Goal: Information Seeking & Learning: Learn about a topic

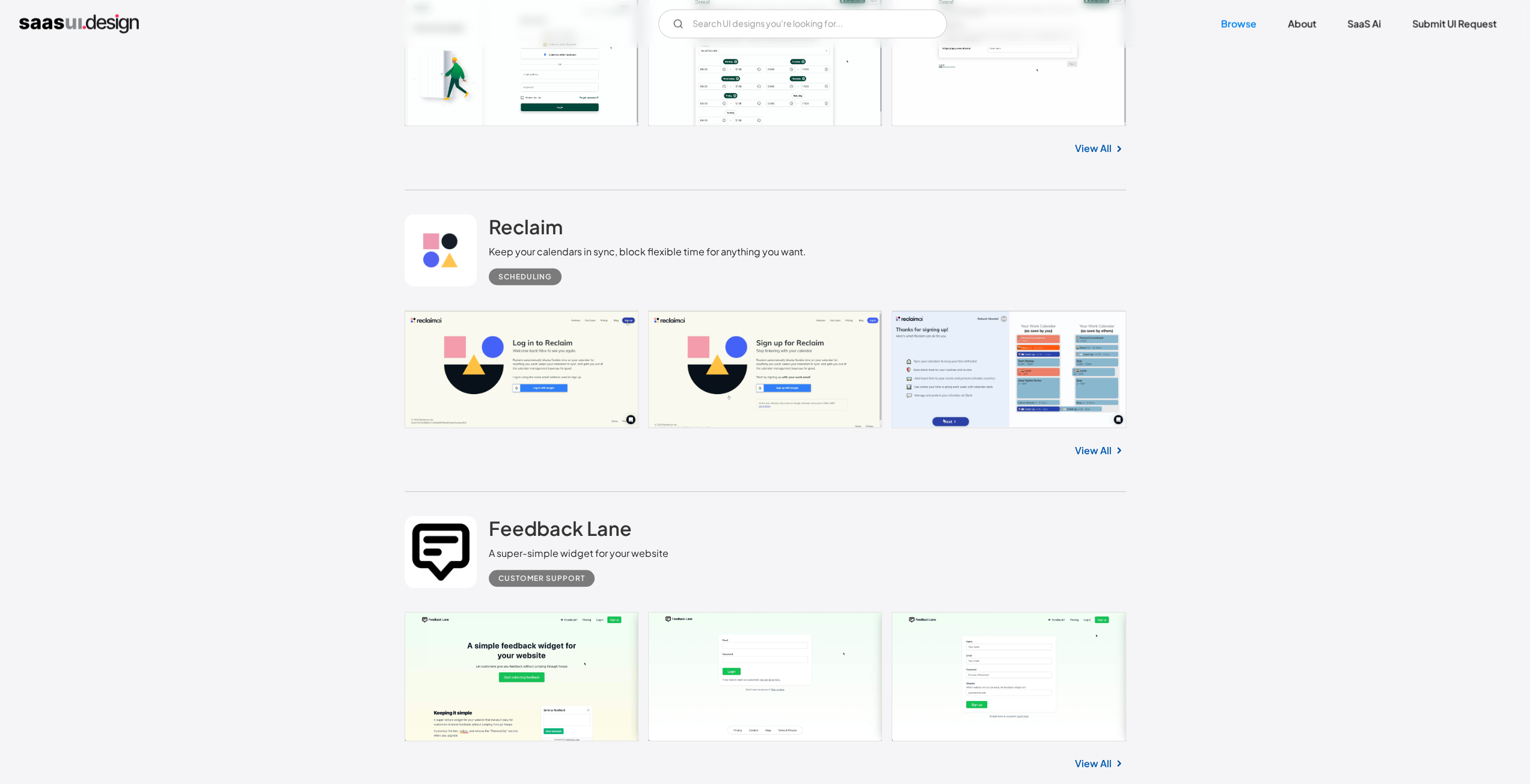
scroll to position [7510, 0]
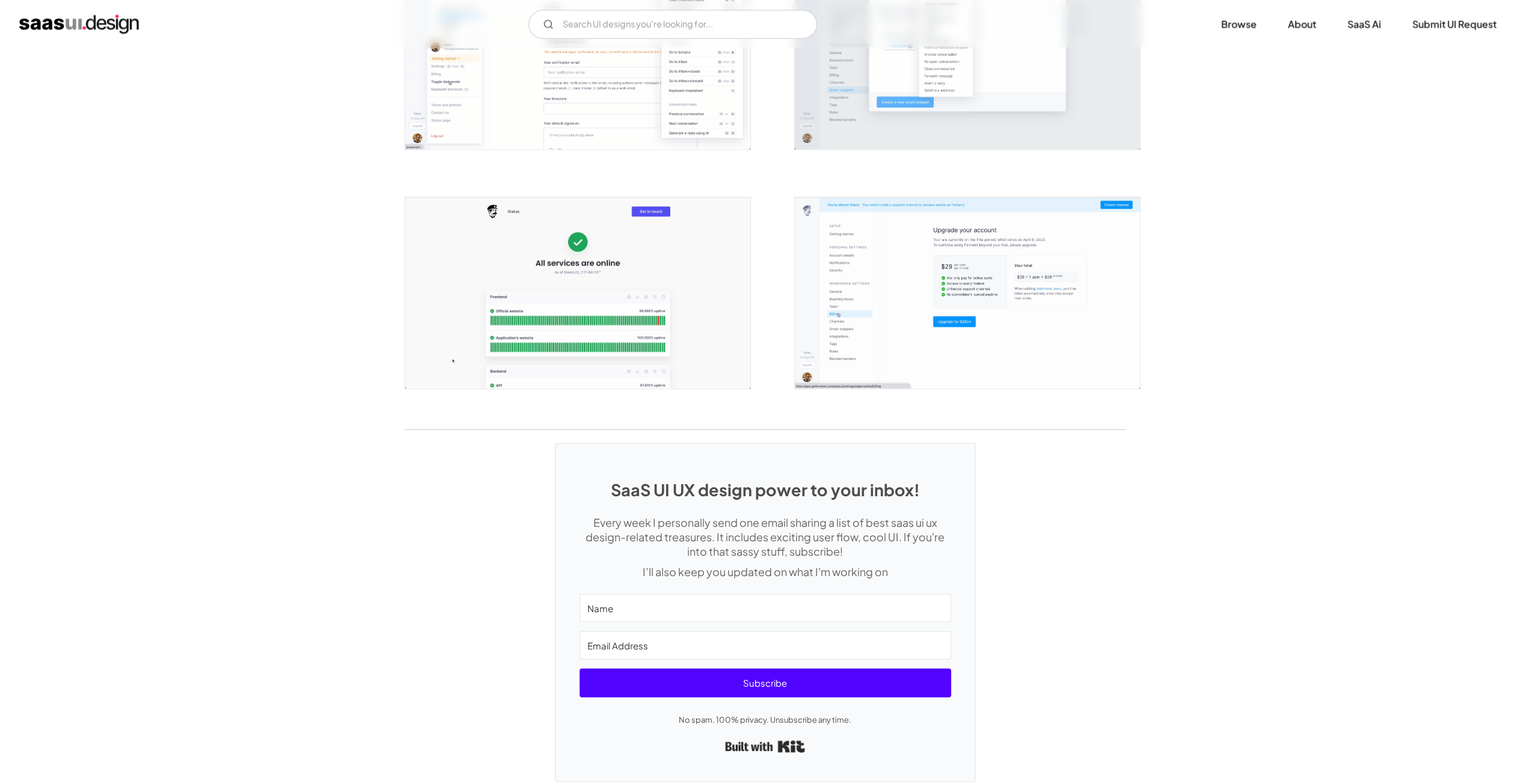
scroll to position [2271, 0]
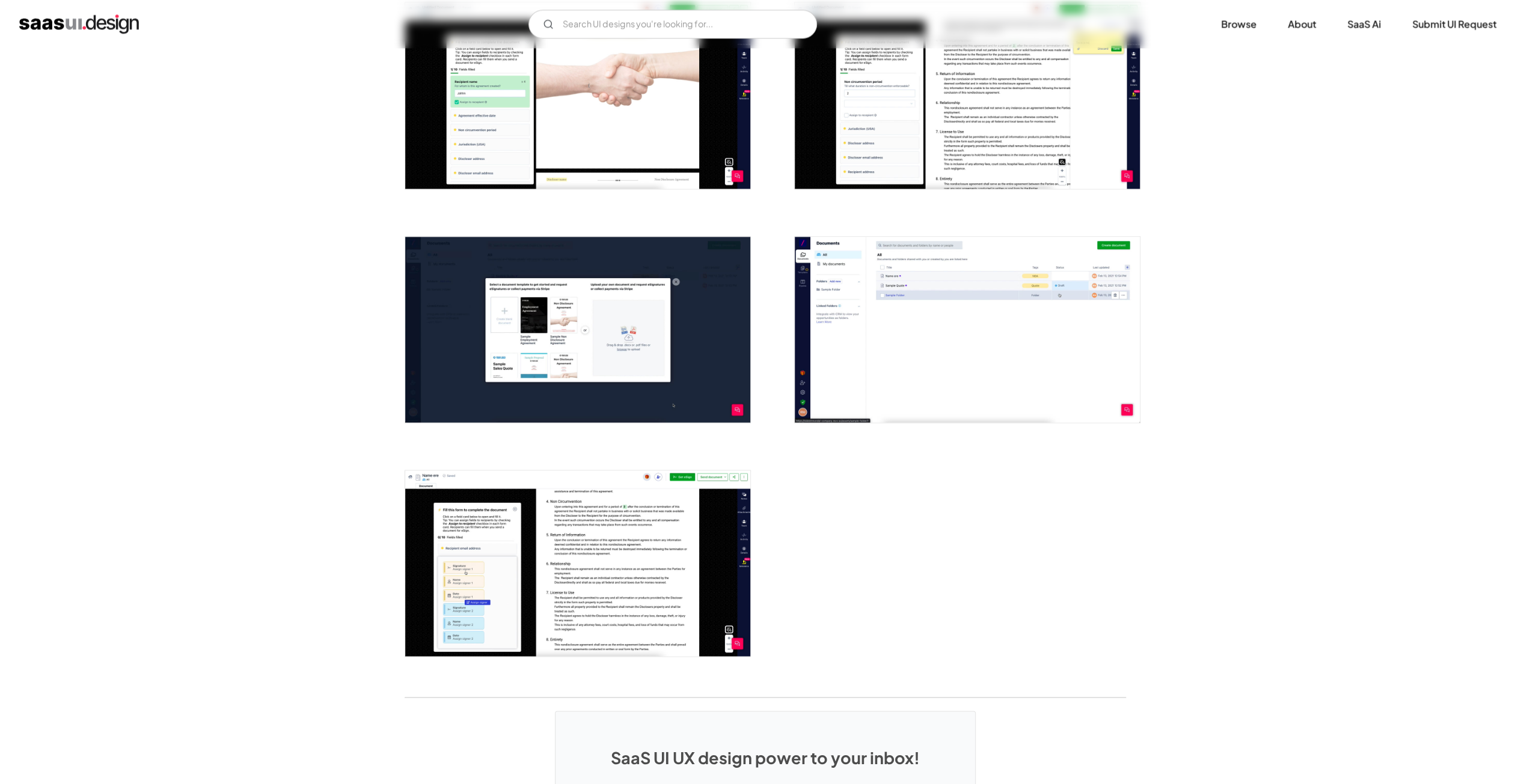
scroll to position [1923, 0]
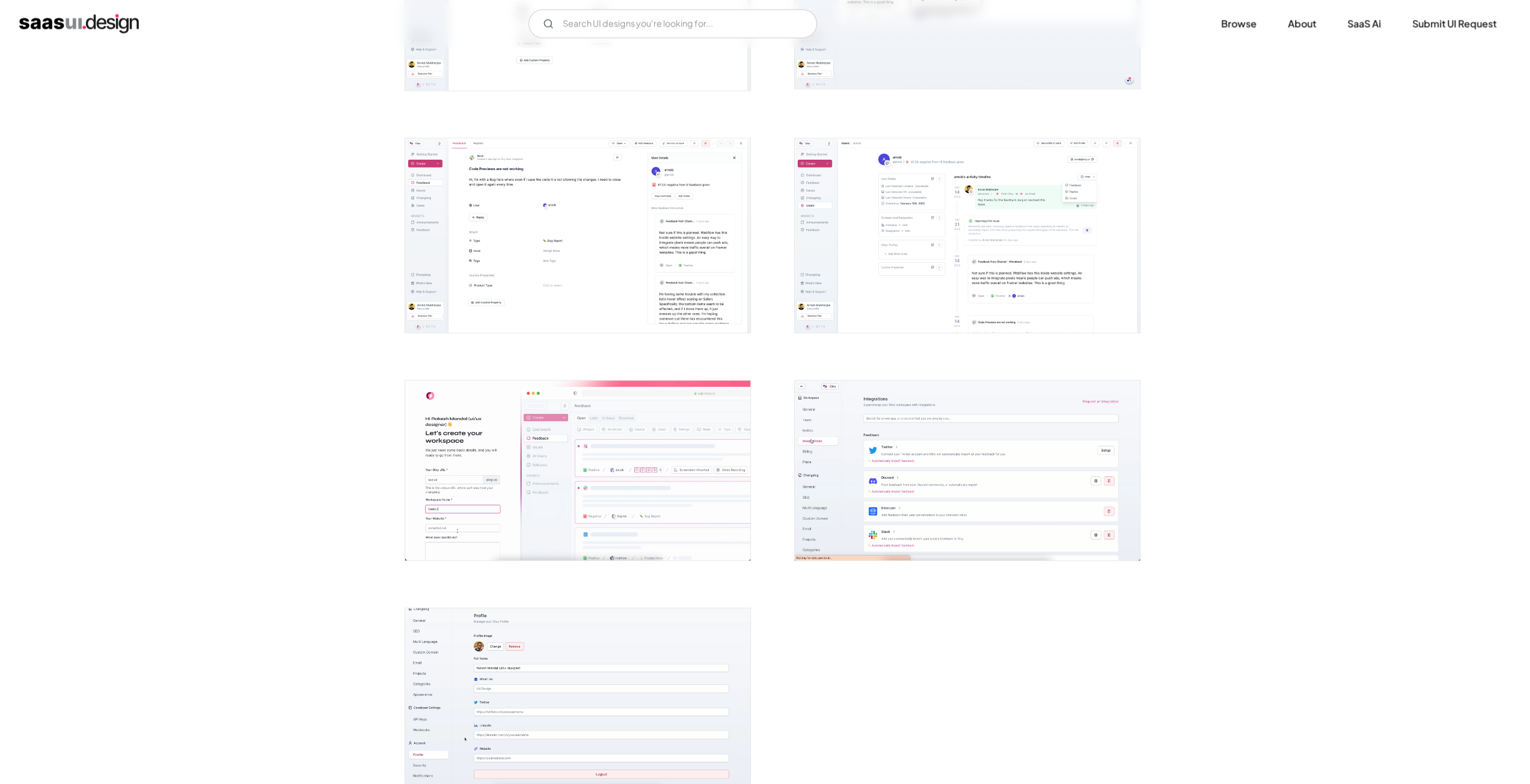
scroll to position [2643, 0]
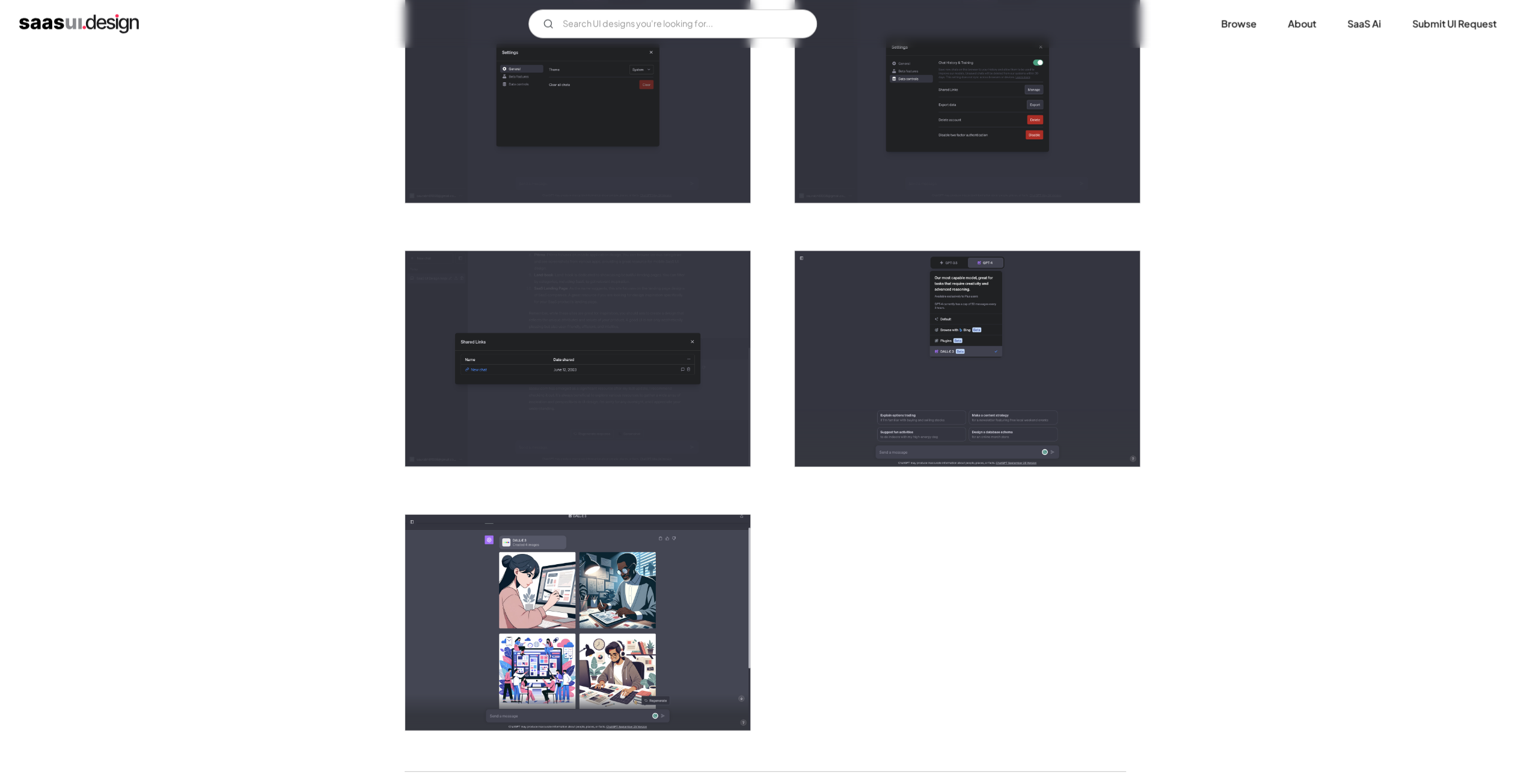
scroll to position [3064, 0]
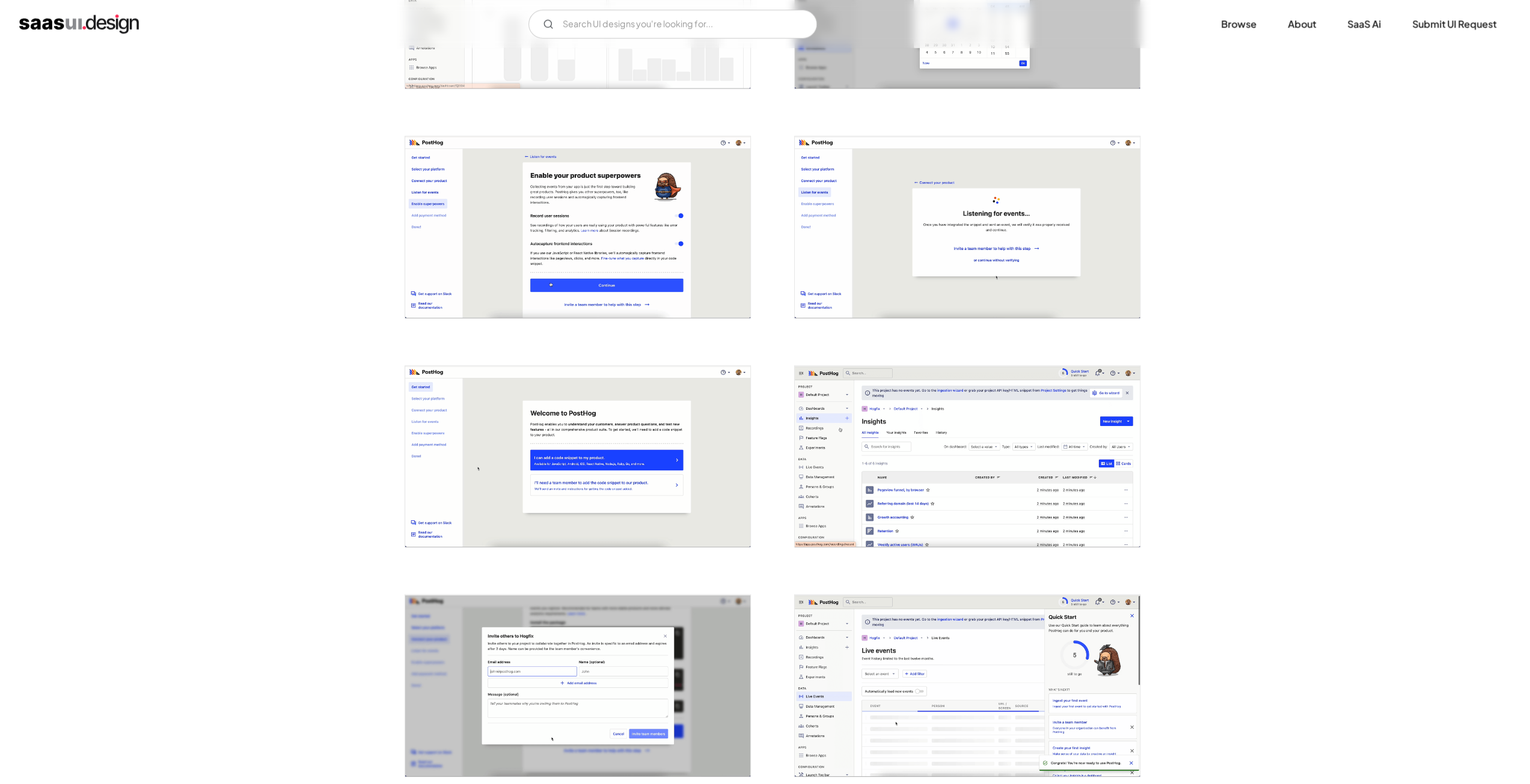
scroll to position [1142, 0]
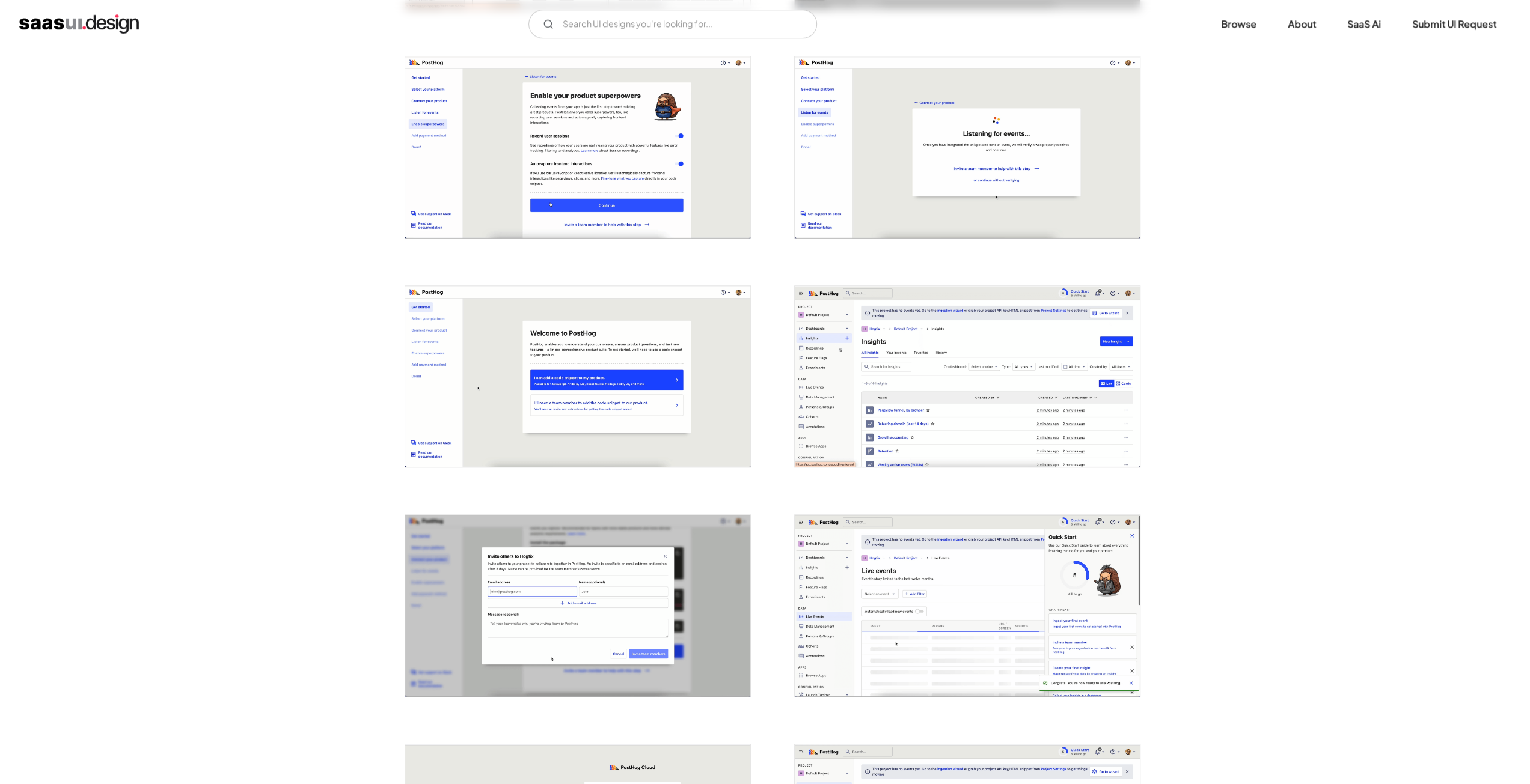
click at [1045, 370] on img "open lightbox" at bounding box center [967, 376] width 345 height 182
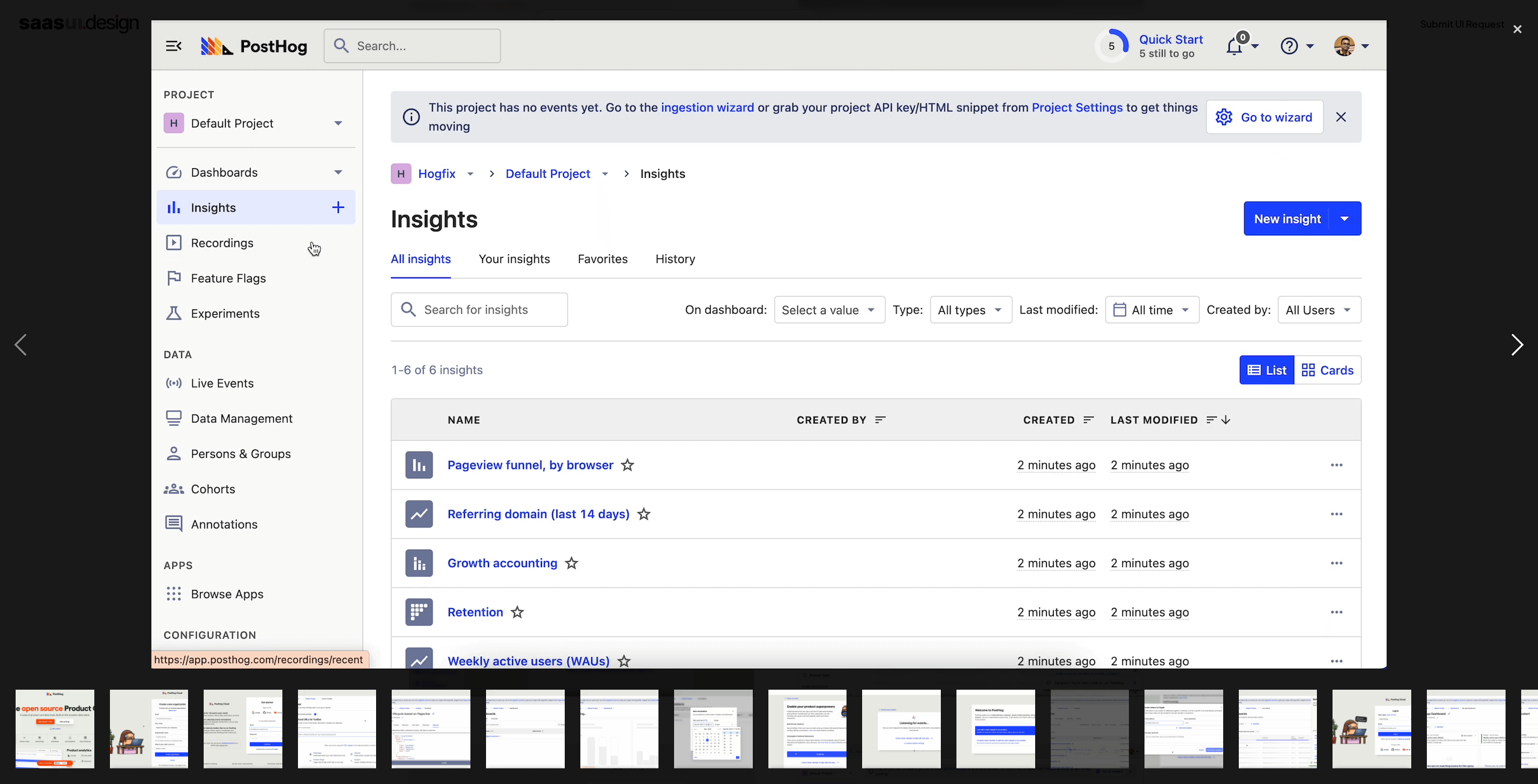
click at [1506, 342] on div "next image" at bounding box center [1518, 345] width 41 height 658
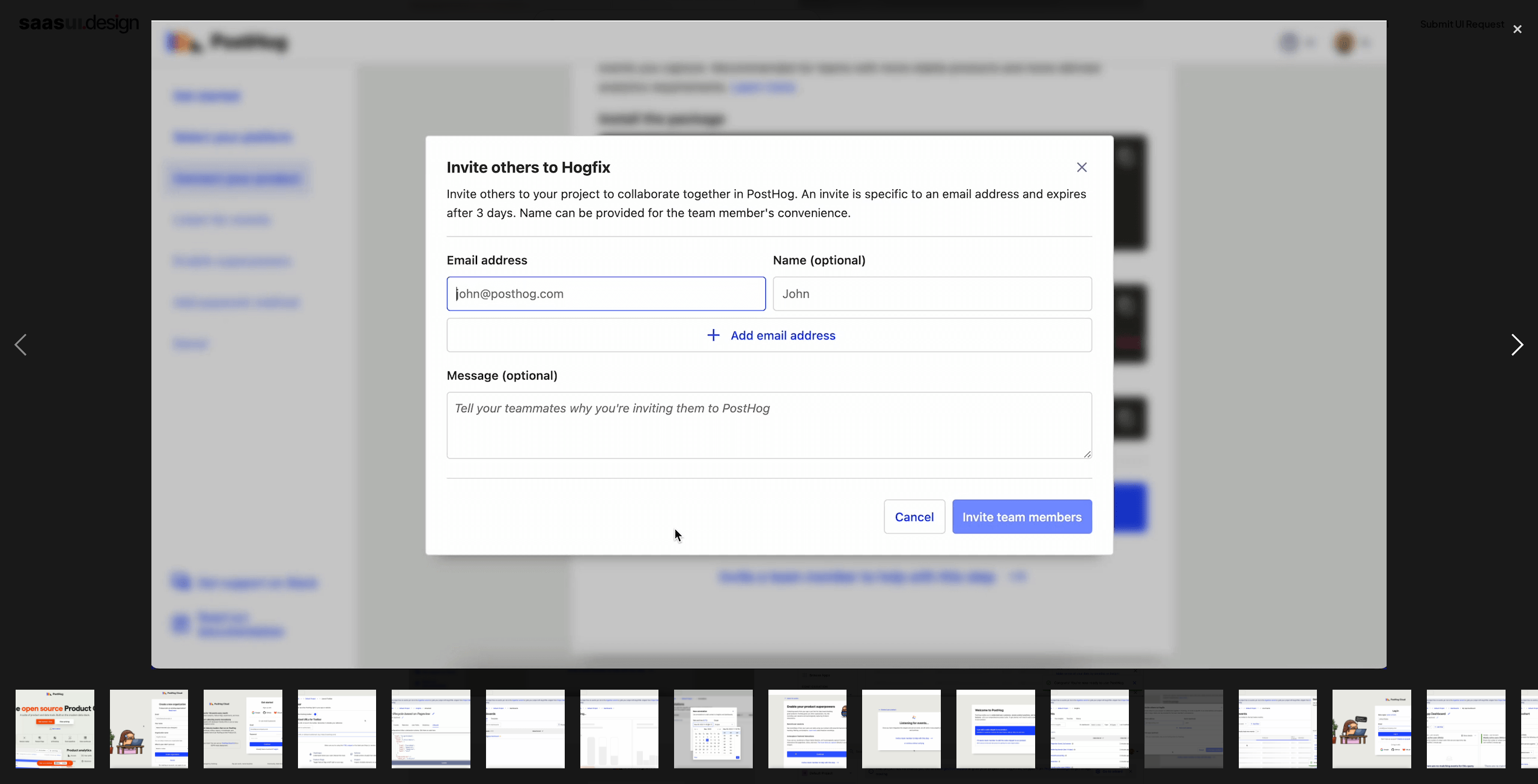
click at [1506, 342] on div "next image" at bounding box center [1518, 345] width 41 height 658
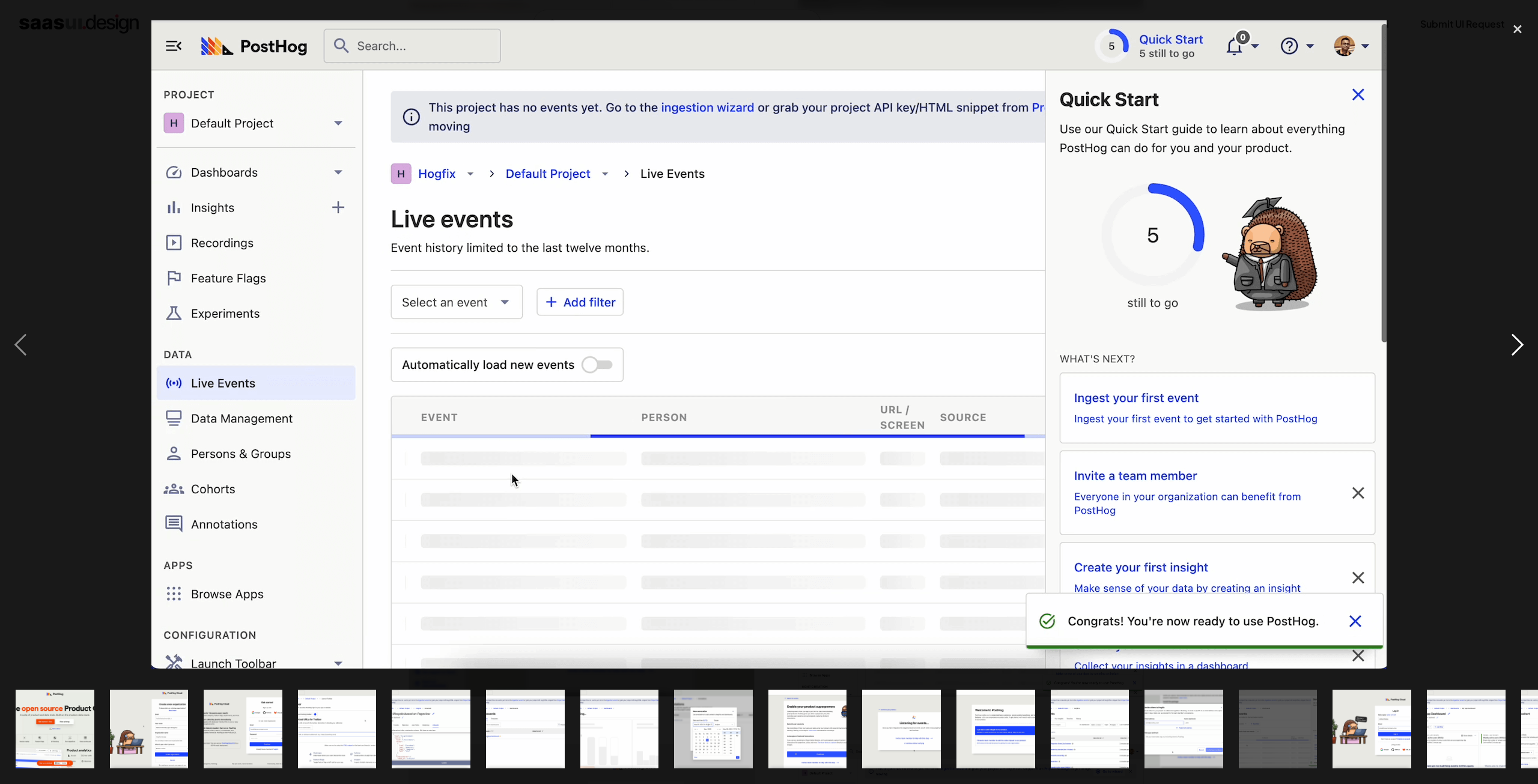
click at [1506, 341] on div "next image" at bounding box center [1518, 345] width 41 height 658
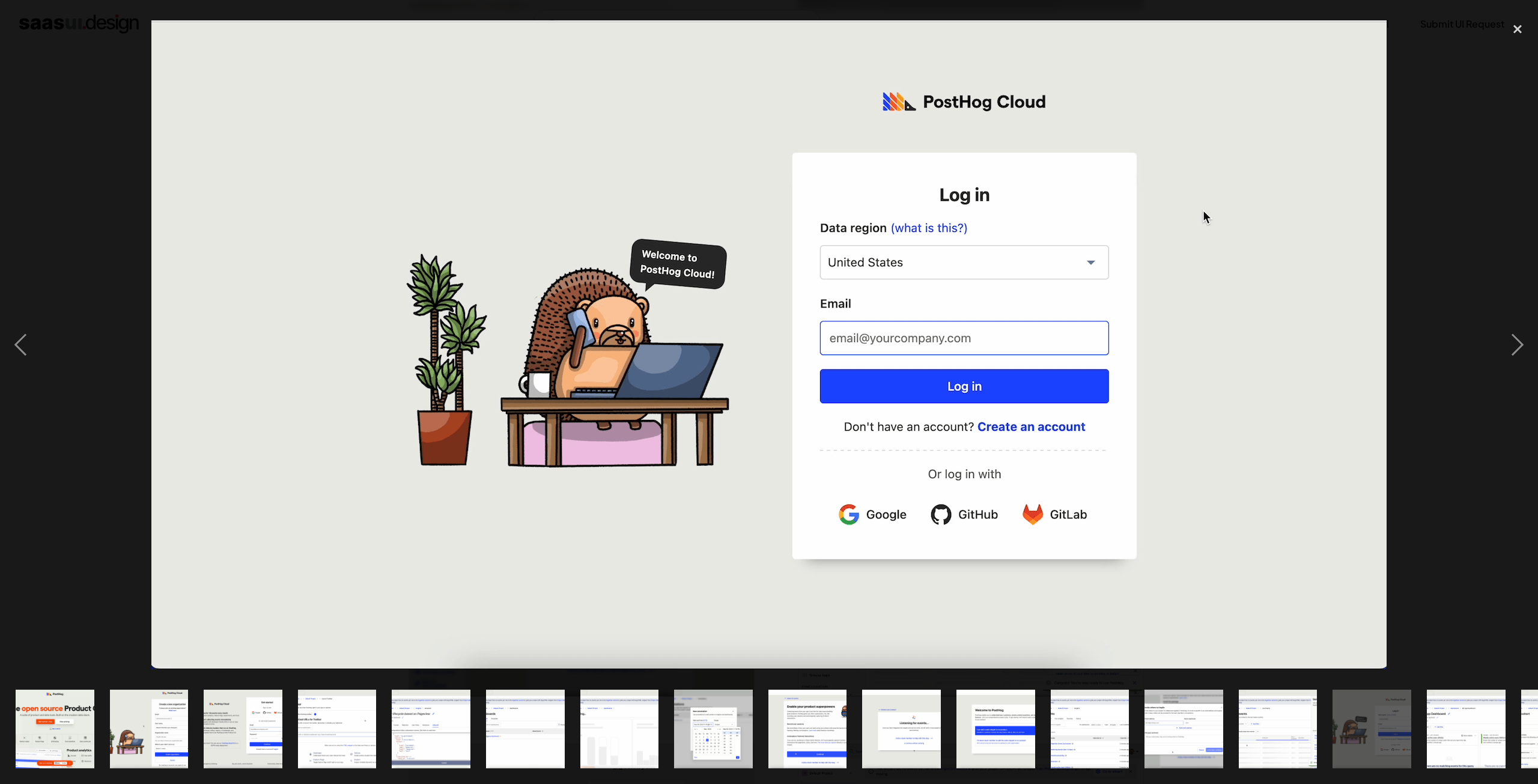
click at [1493, 228] on div at bounding box center [769, 345] width 1538 height 658
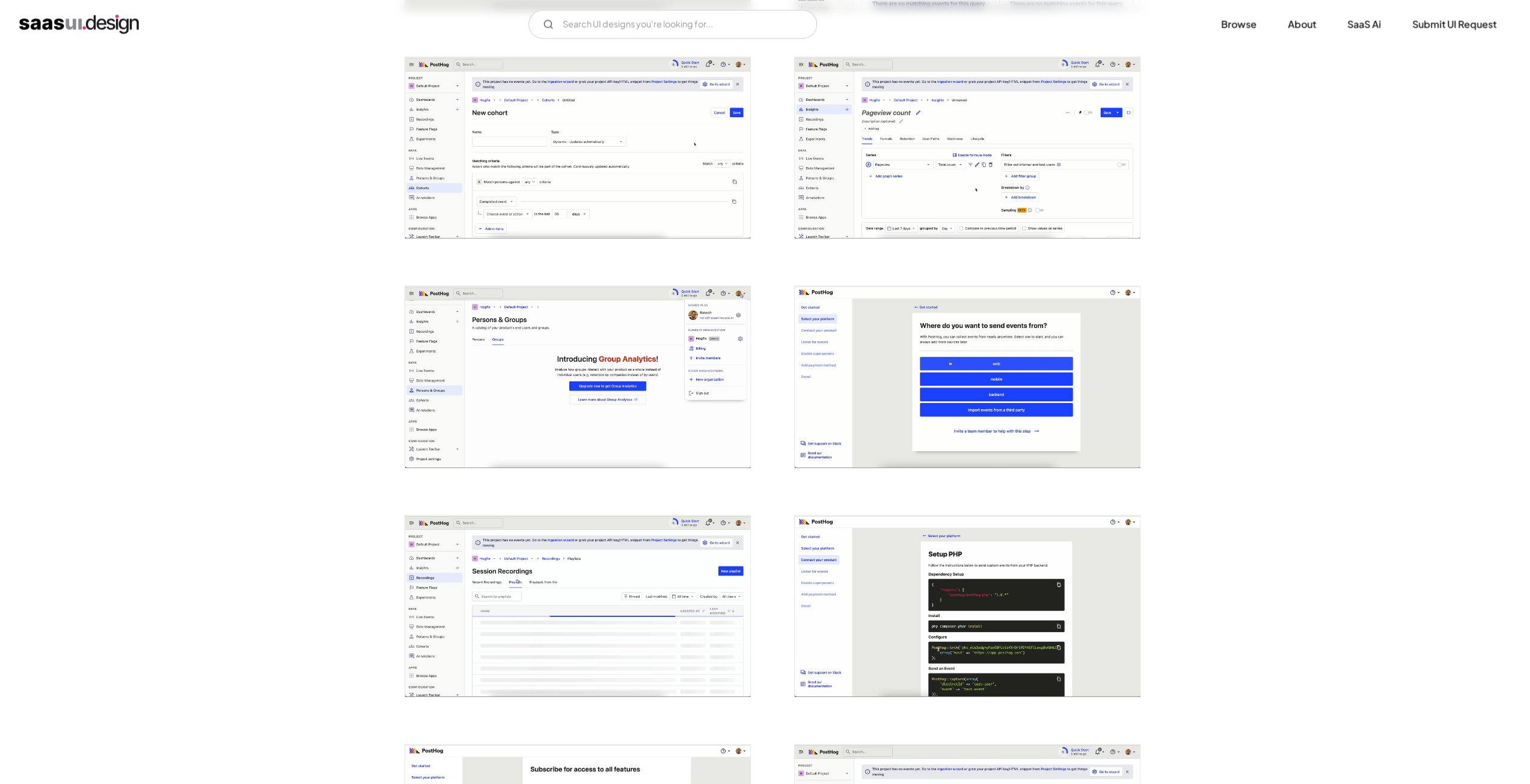
scroll to position [2283, 0]
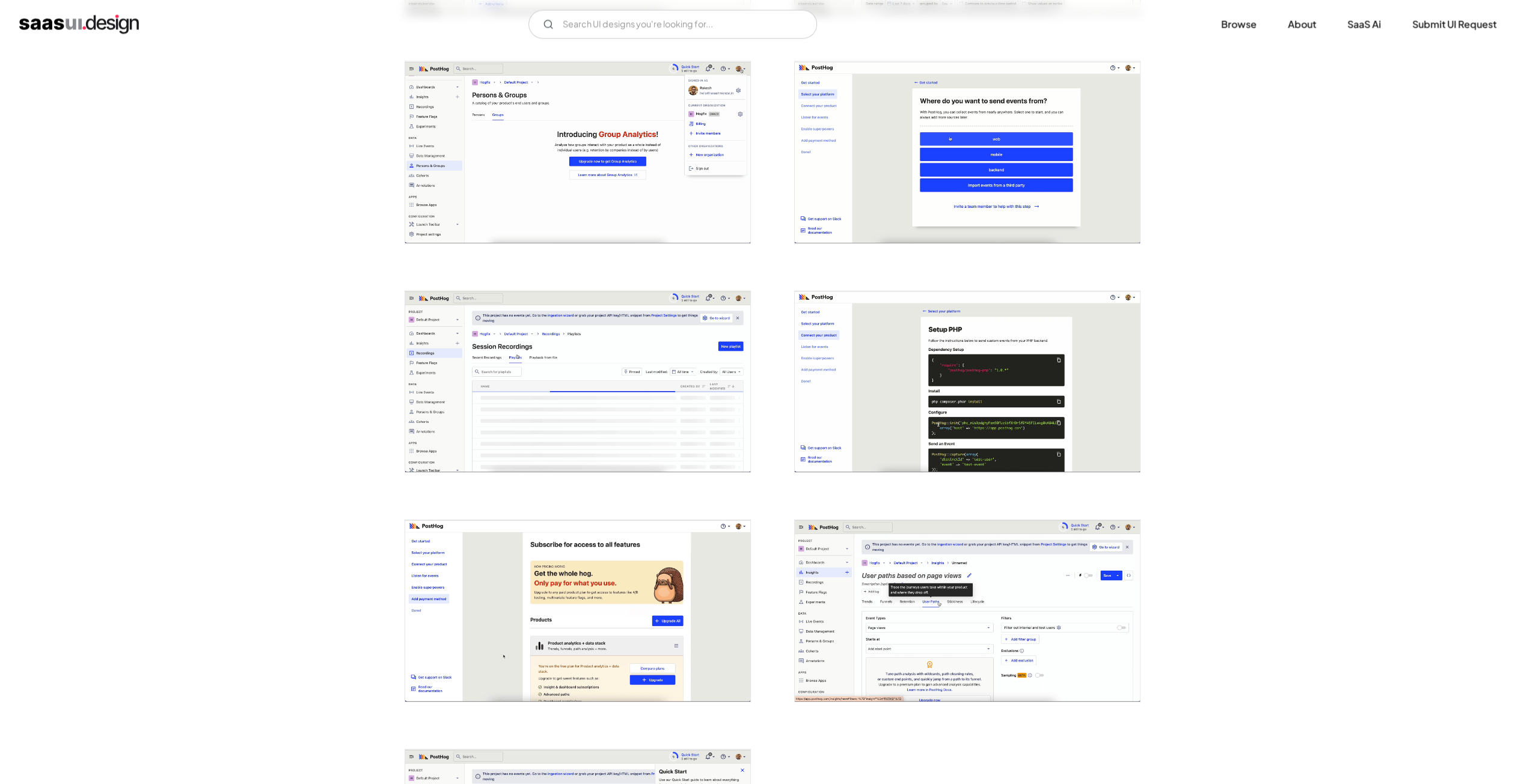
click at [545, 353] on img "open lightbox" at bounding box center [578, 381] width 345 height 182
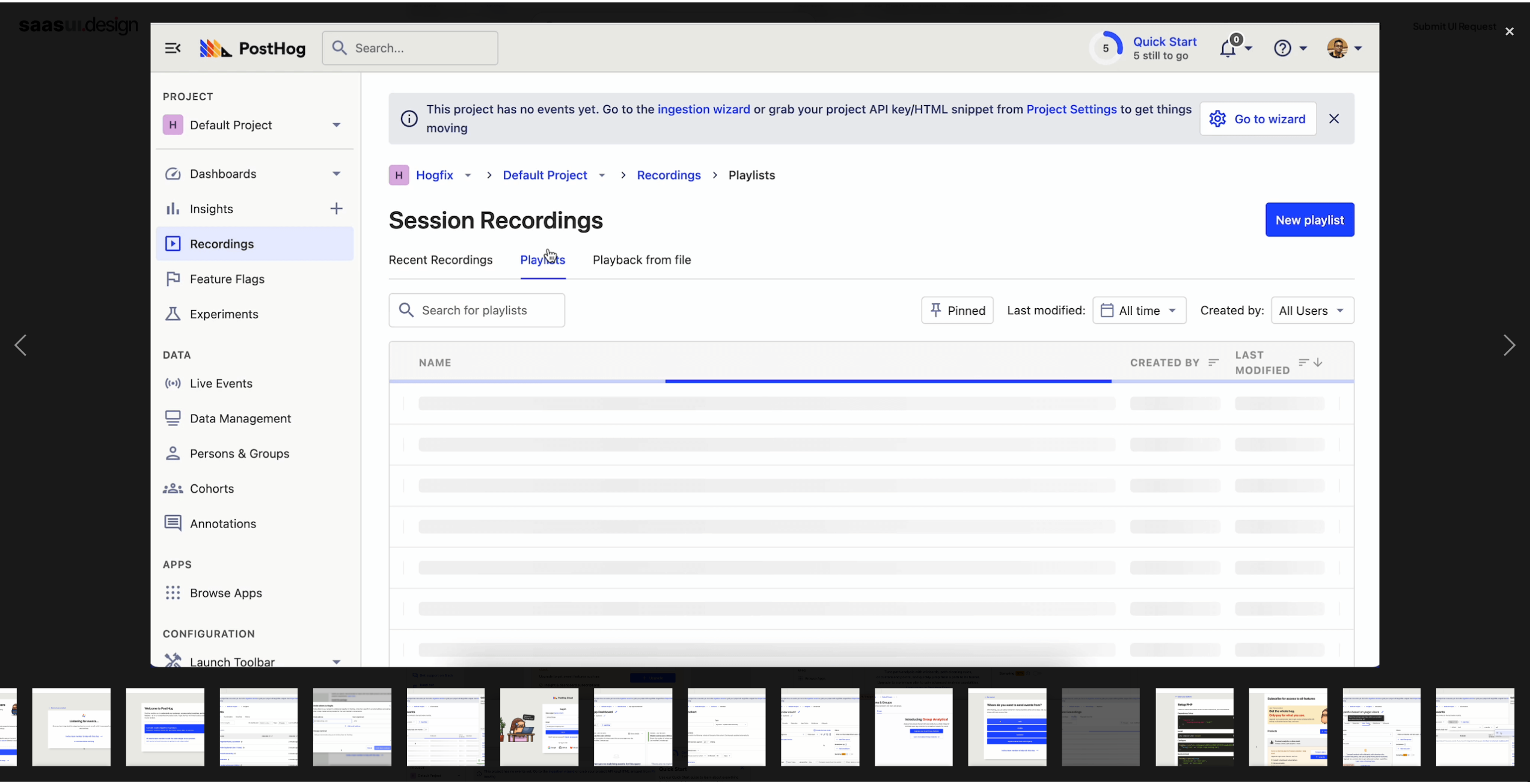
scroll to position [0, 831]
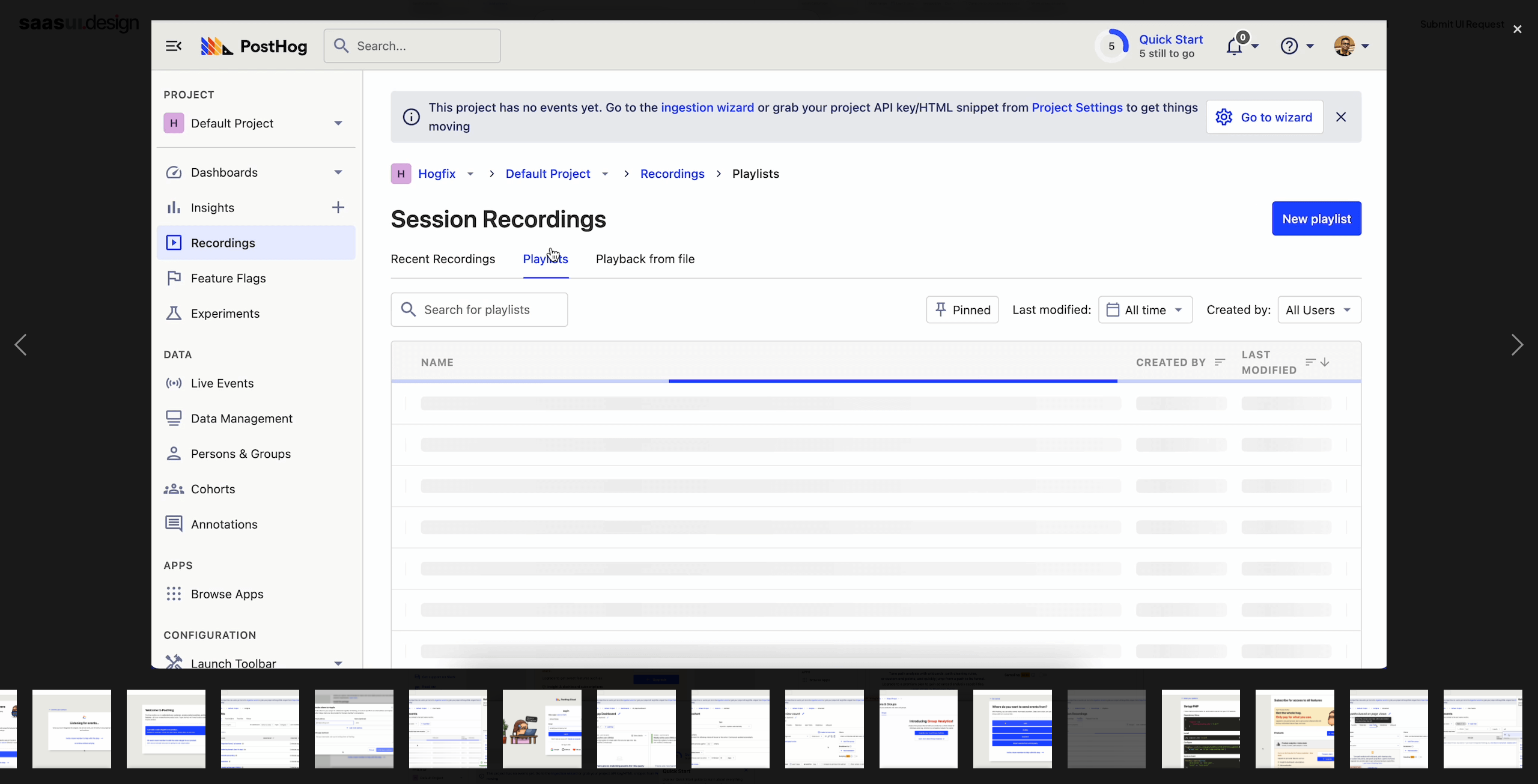
click at [1447, 88] on div at bounding box center [769, 345] width 1538 height 658
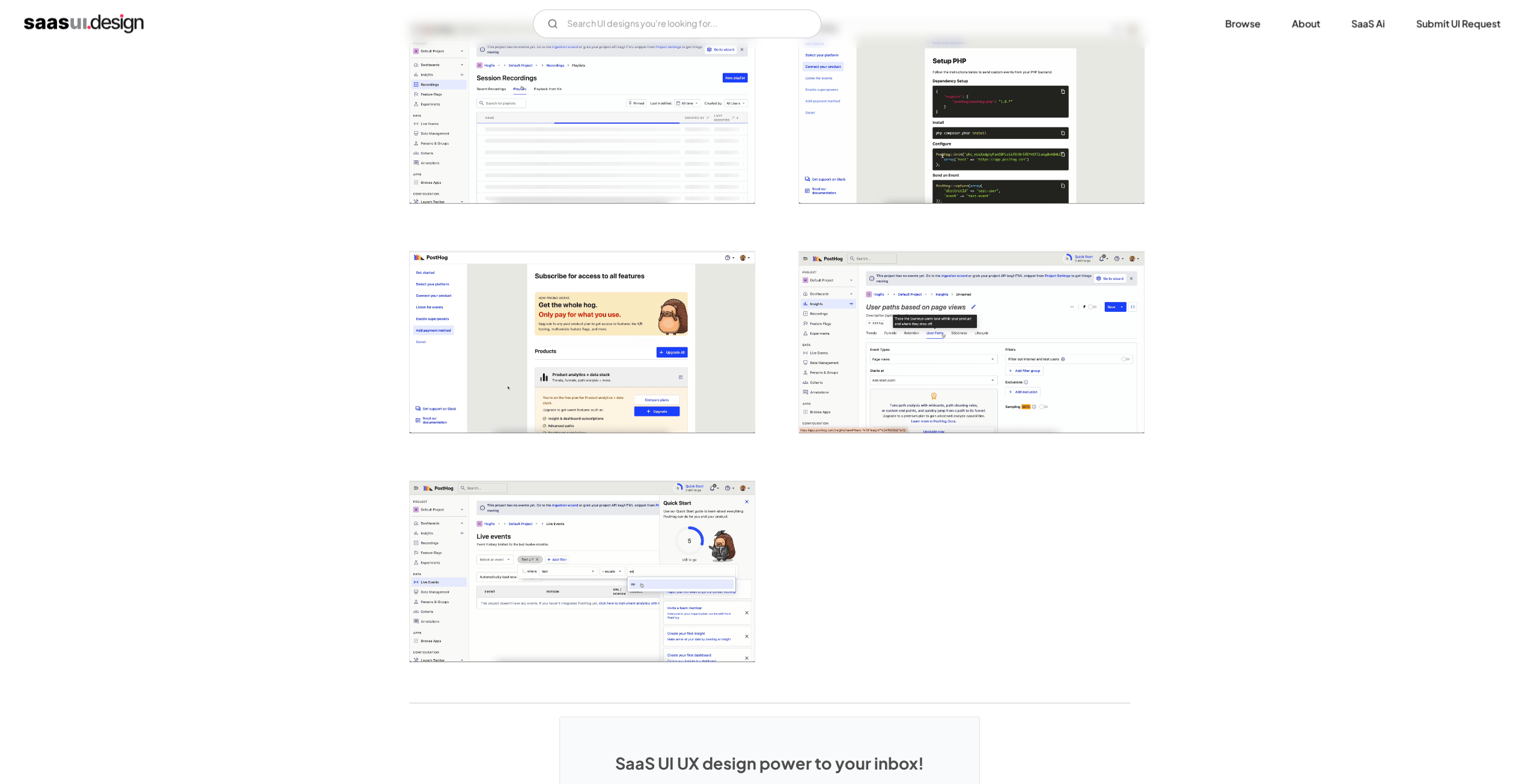
scroll to position [2704, 0]
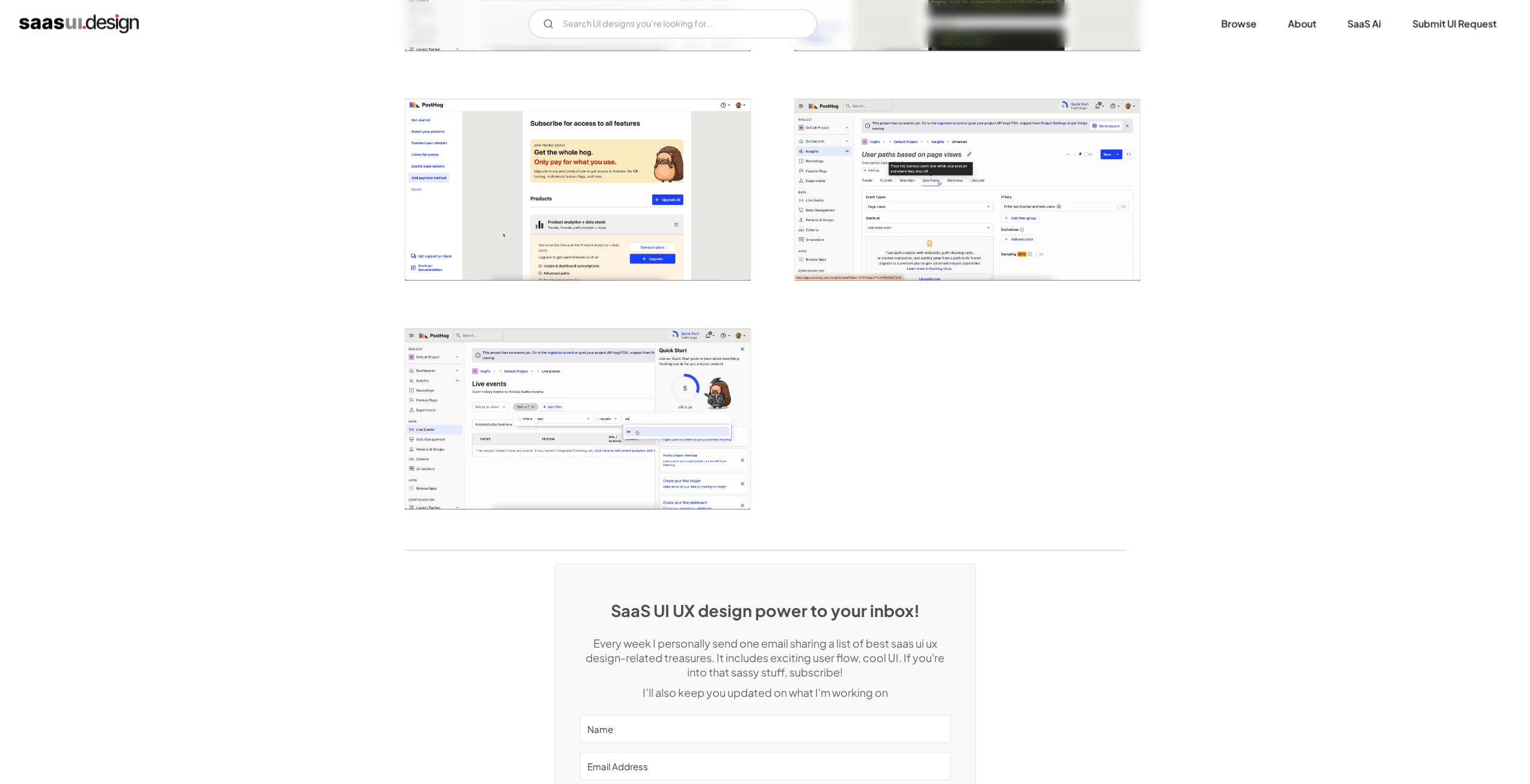
click at [674, 446] on img "open lightbox" at bounding box center [578, 419] width 345 height 182
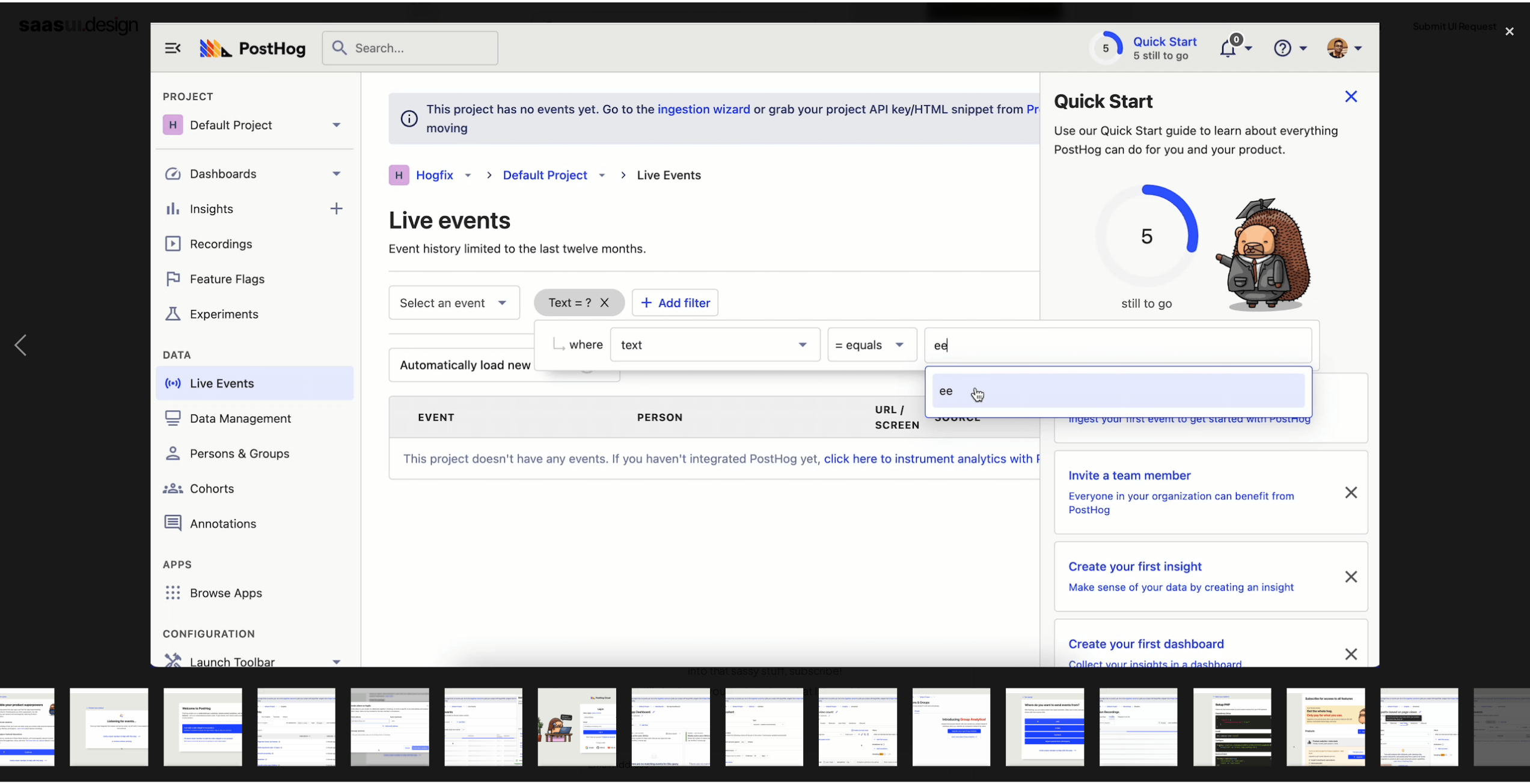
scroll to position [0, 831]
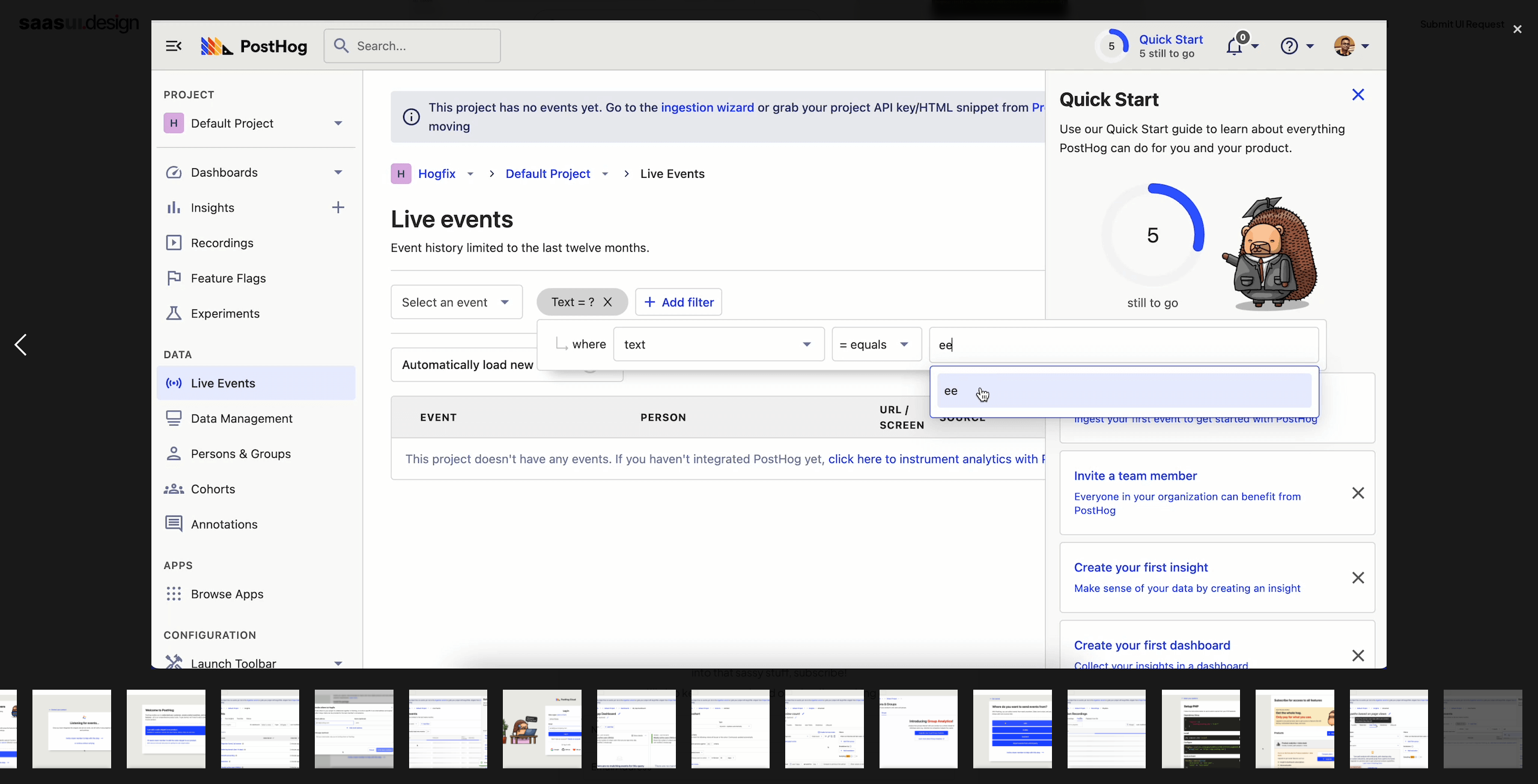
click at [17, 335] on div "previous image" at bounding box center [20, 345] width 41 height 658
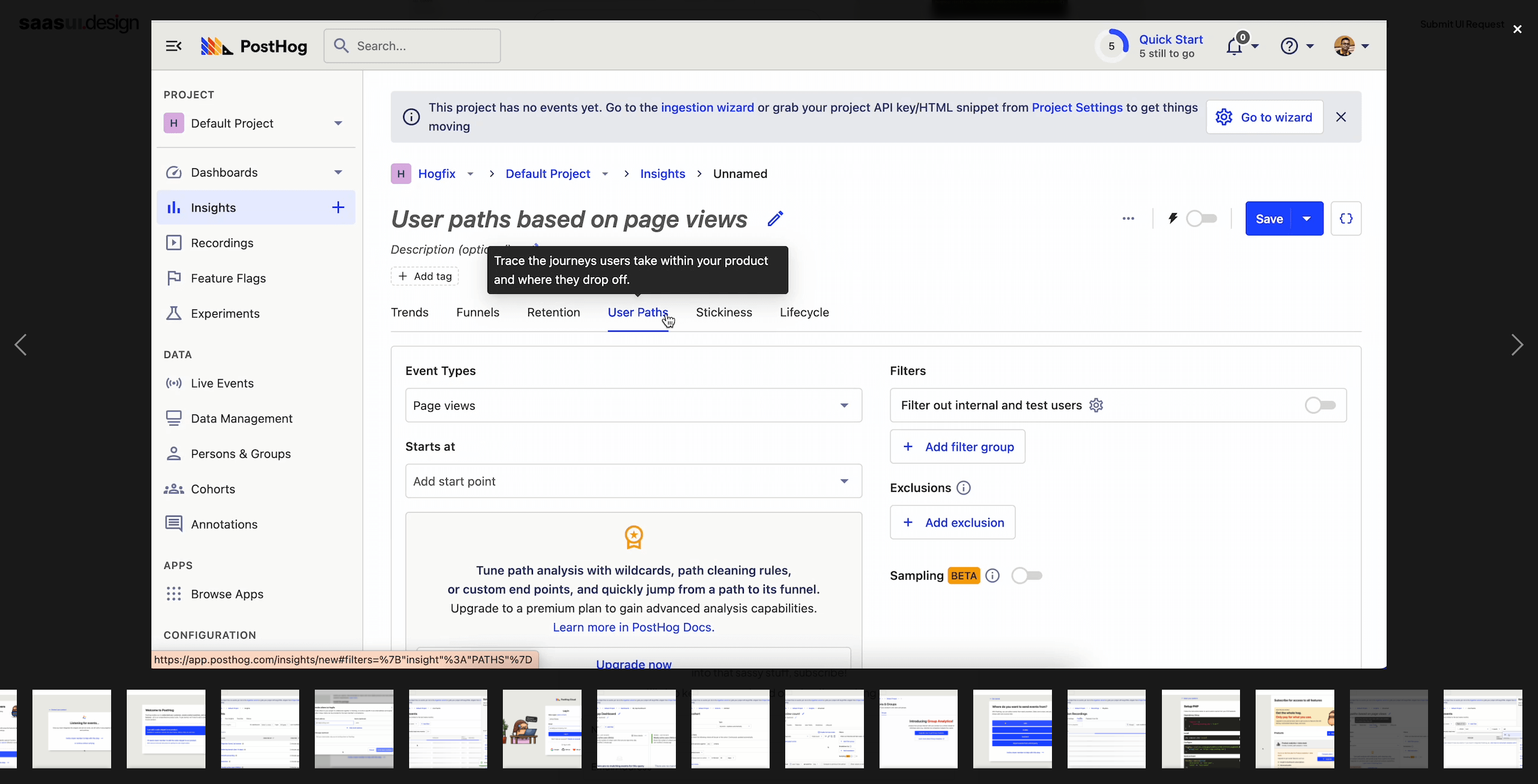
click at [1514, 27] on div "close lightbox" at bounding box center [1518, 29] width 41 height 27
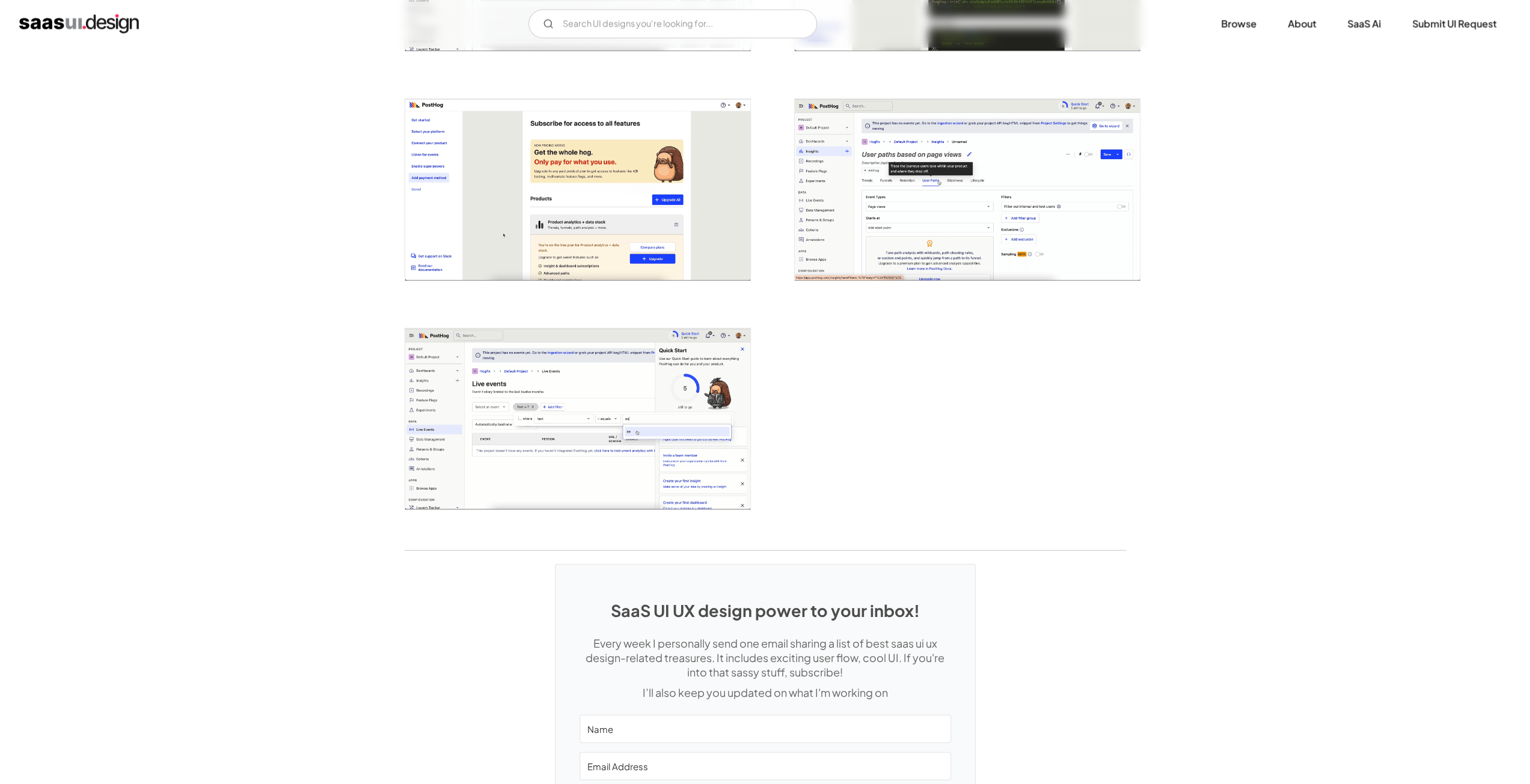
scroll to position [0, 0]
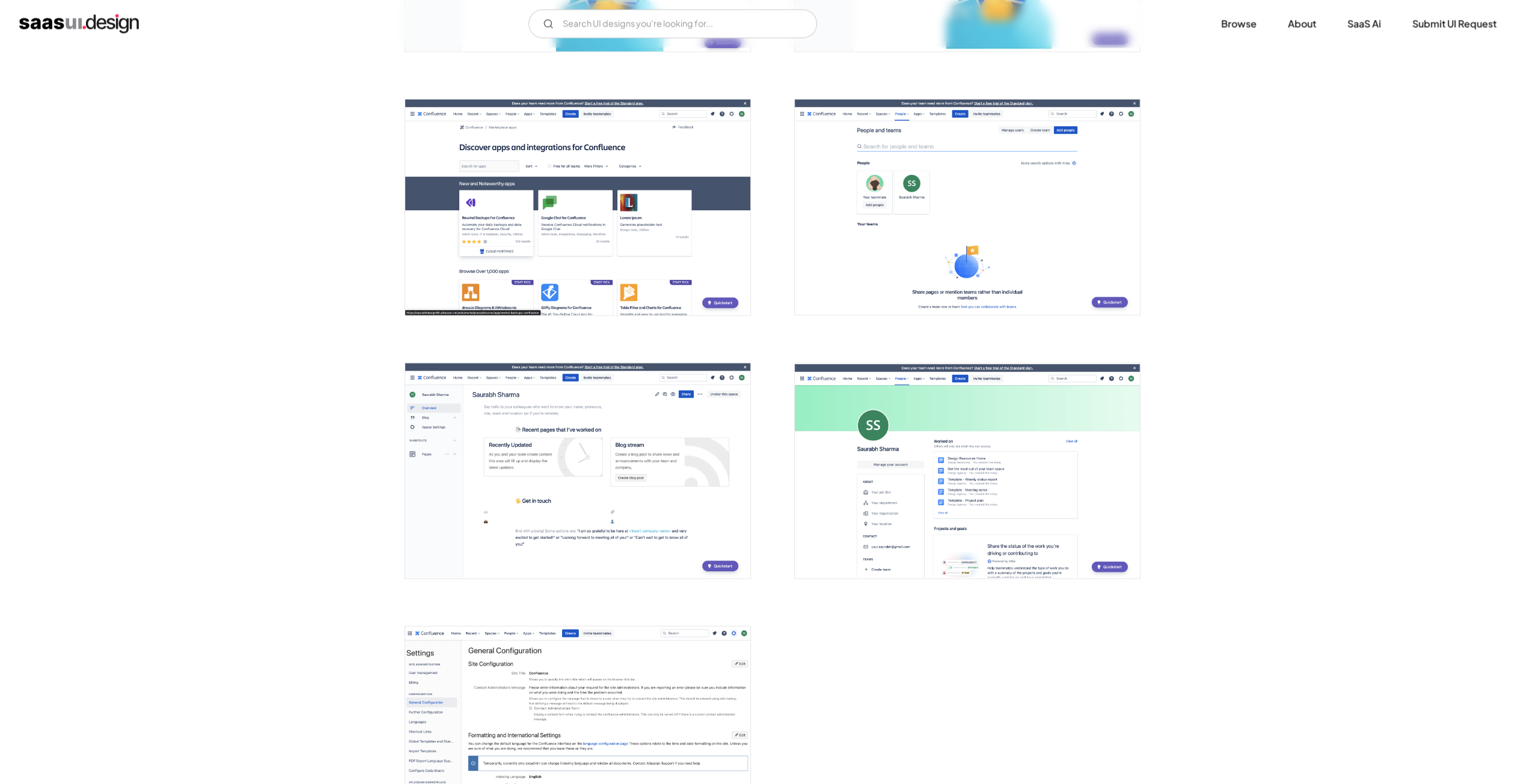
scroll to position [2944, 0]
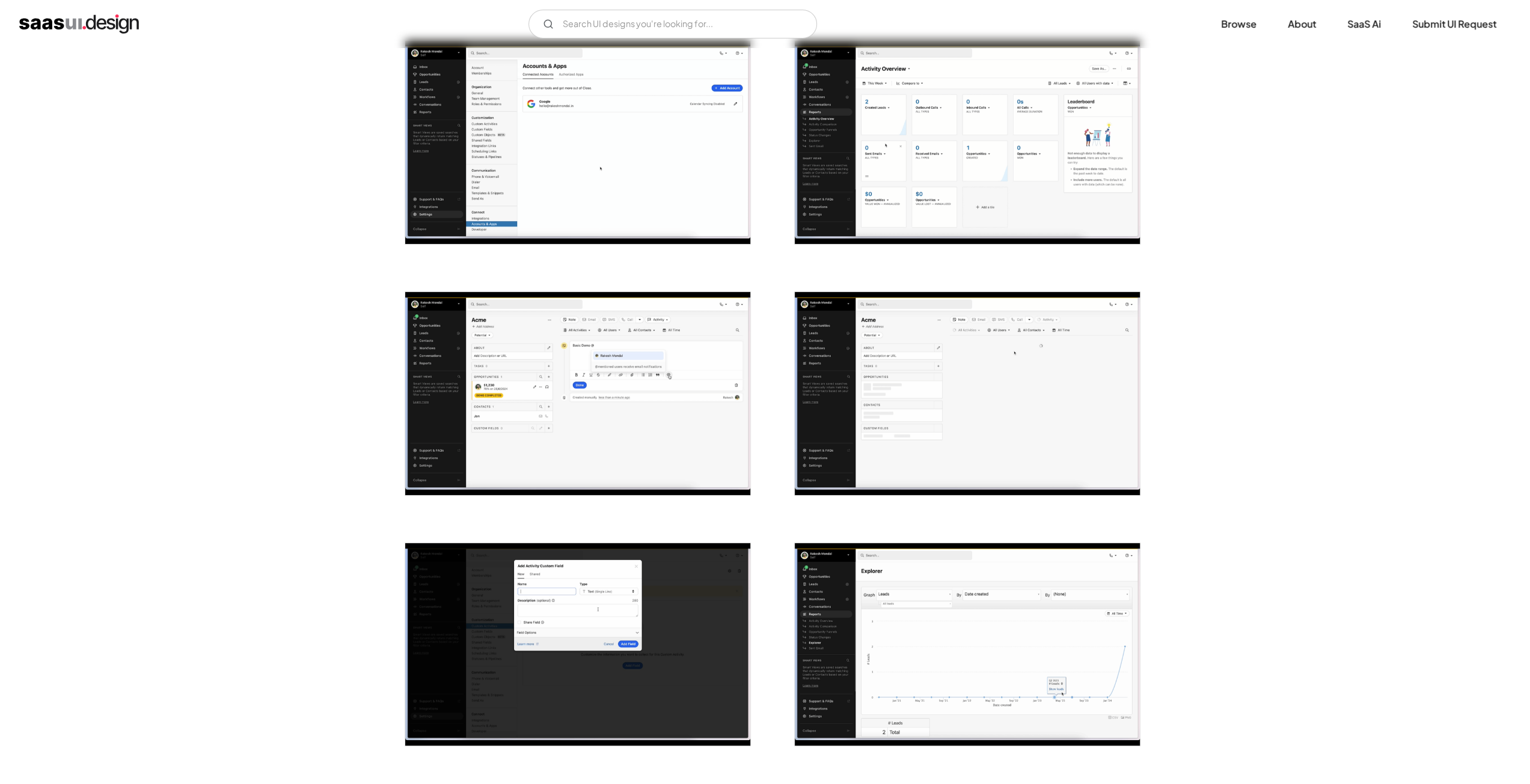
scroll to position [601, 0]
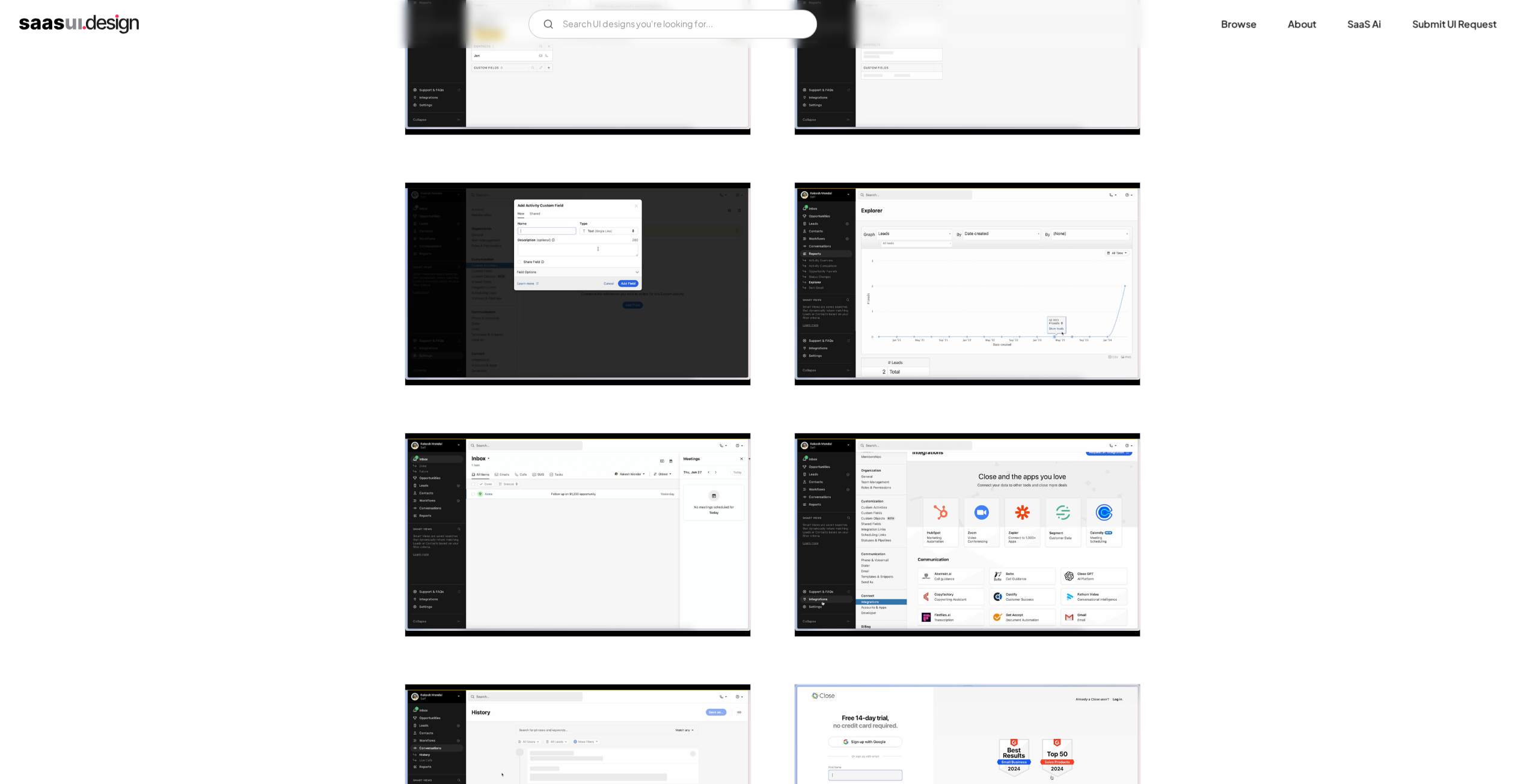
click at [1050, 269] on img "open lightbox" at bounding box center [967, 284] width 345 height 203
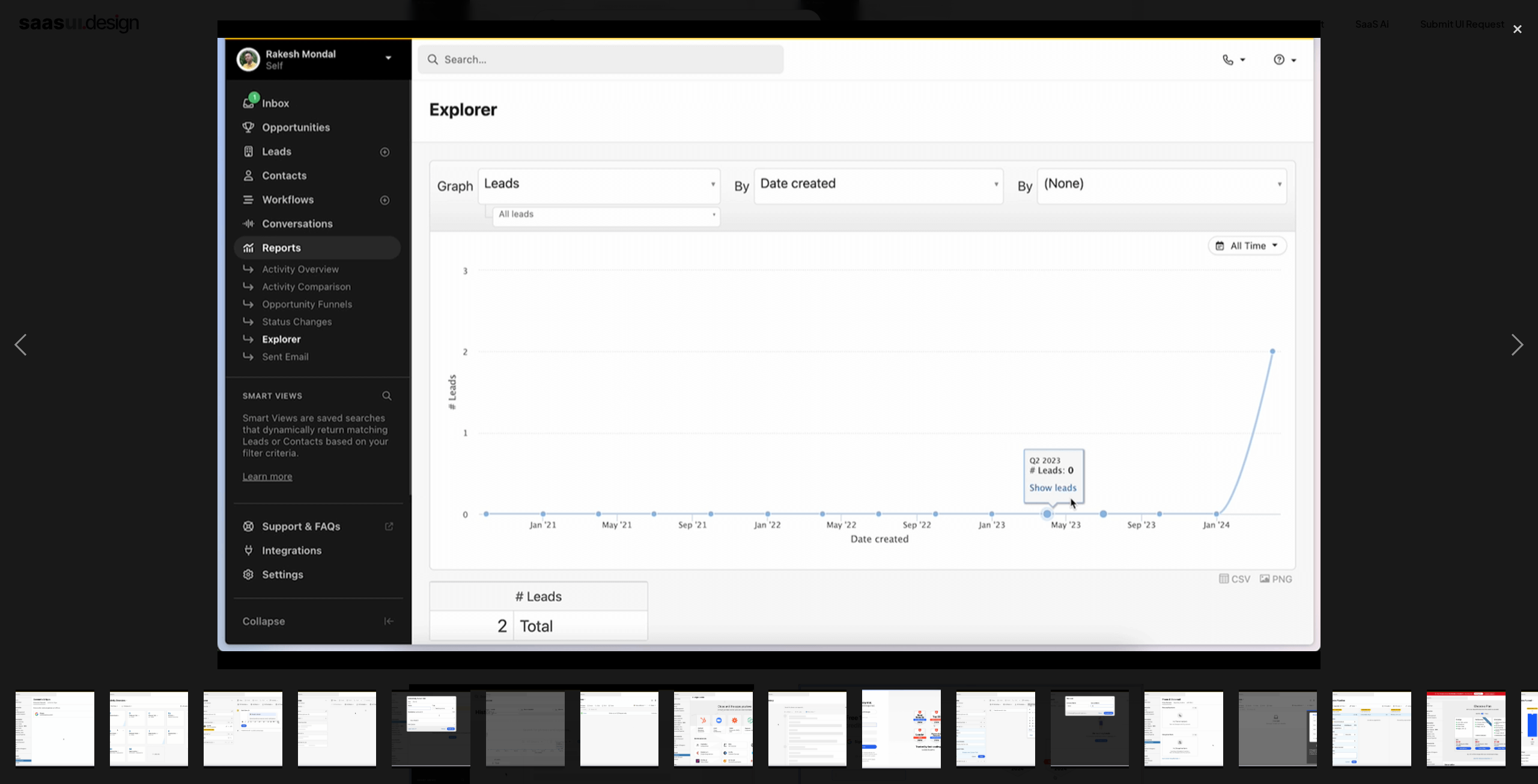
click at [1417, 134] on div at bounding box center [769, 345] width 1538 height 658
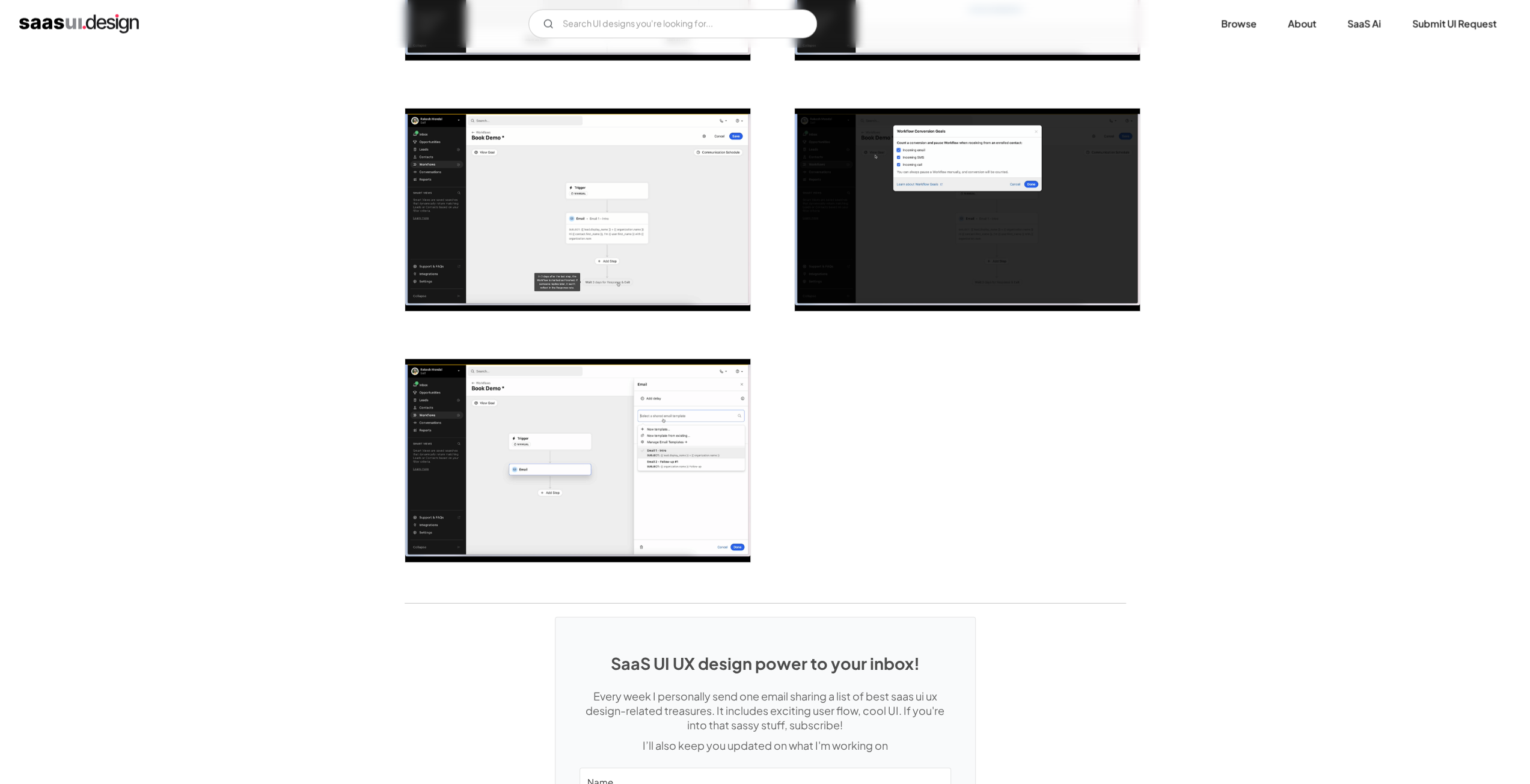
scroll to position [2764, 0]
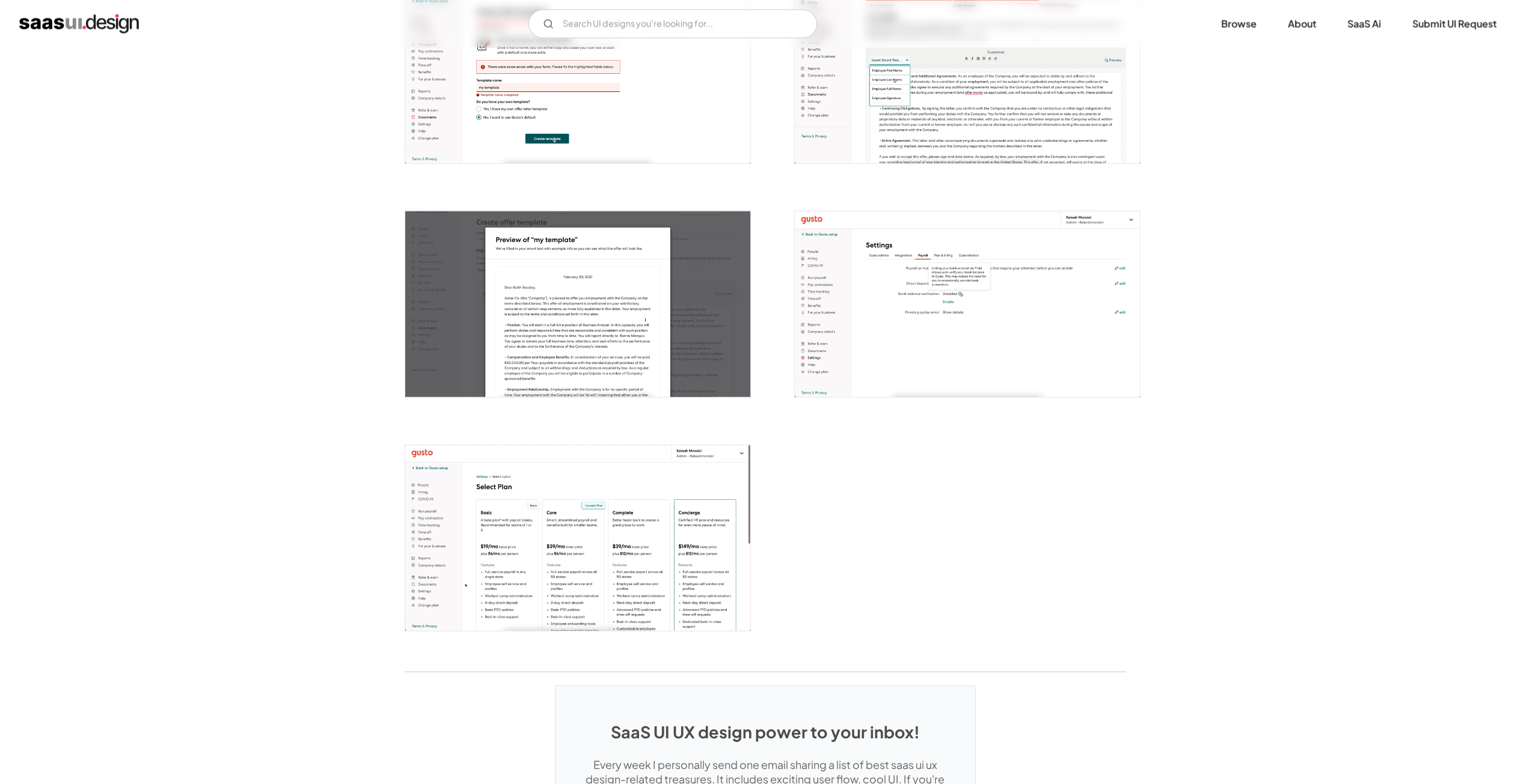
scroll to position [2643, 0]
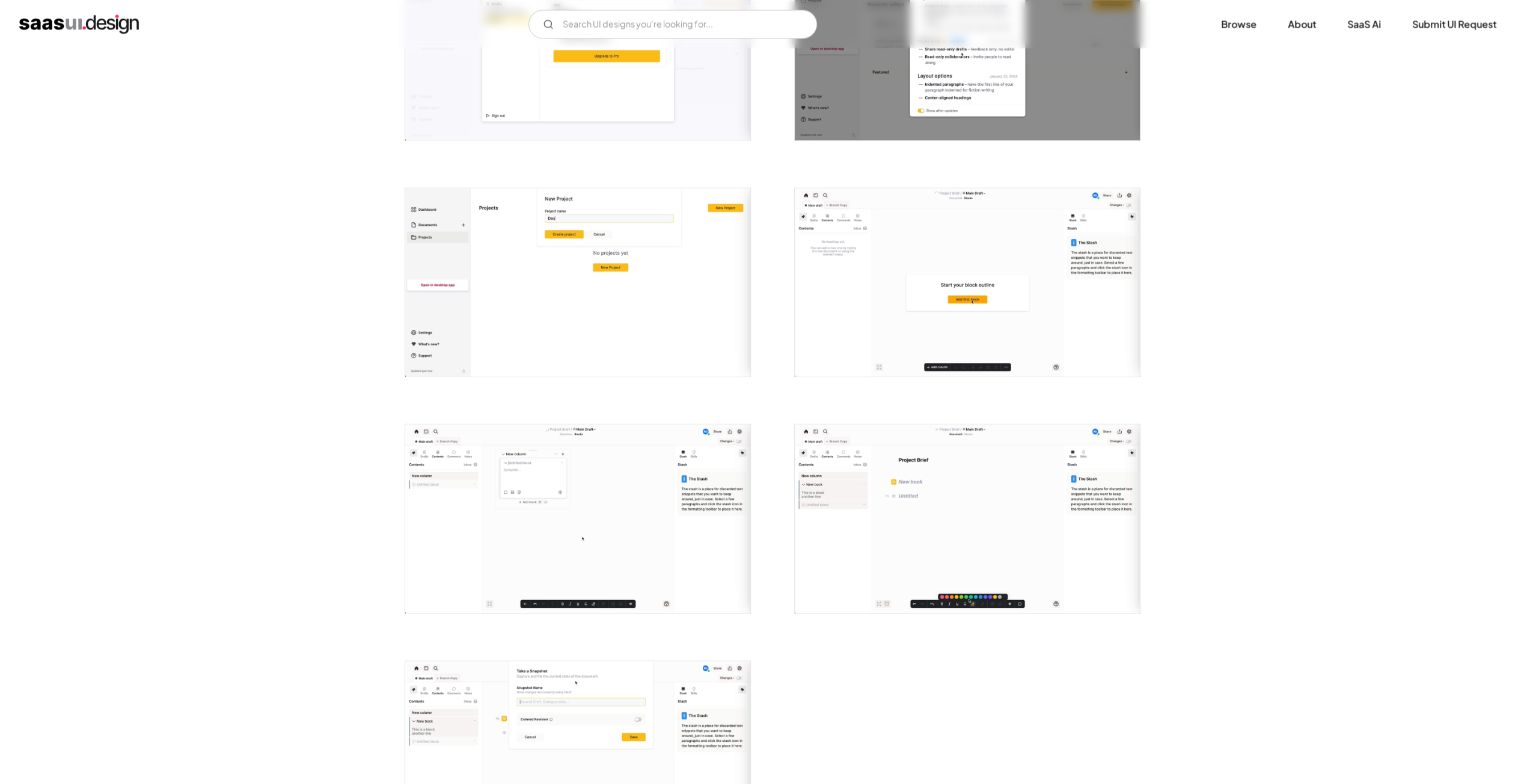
scroll to position [2524, 0]
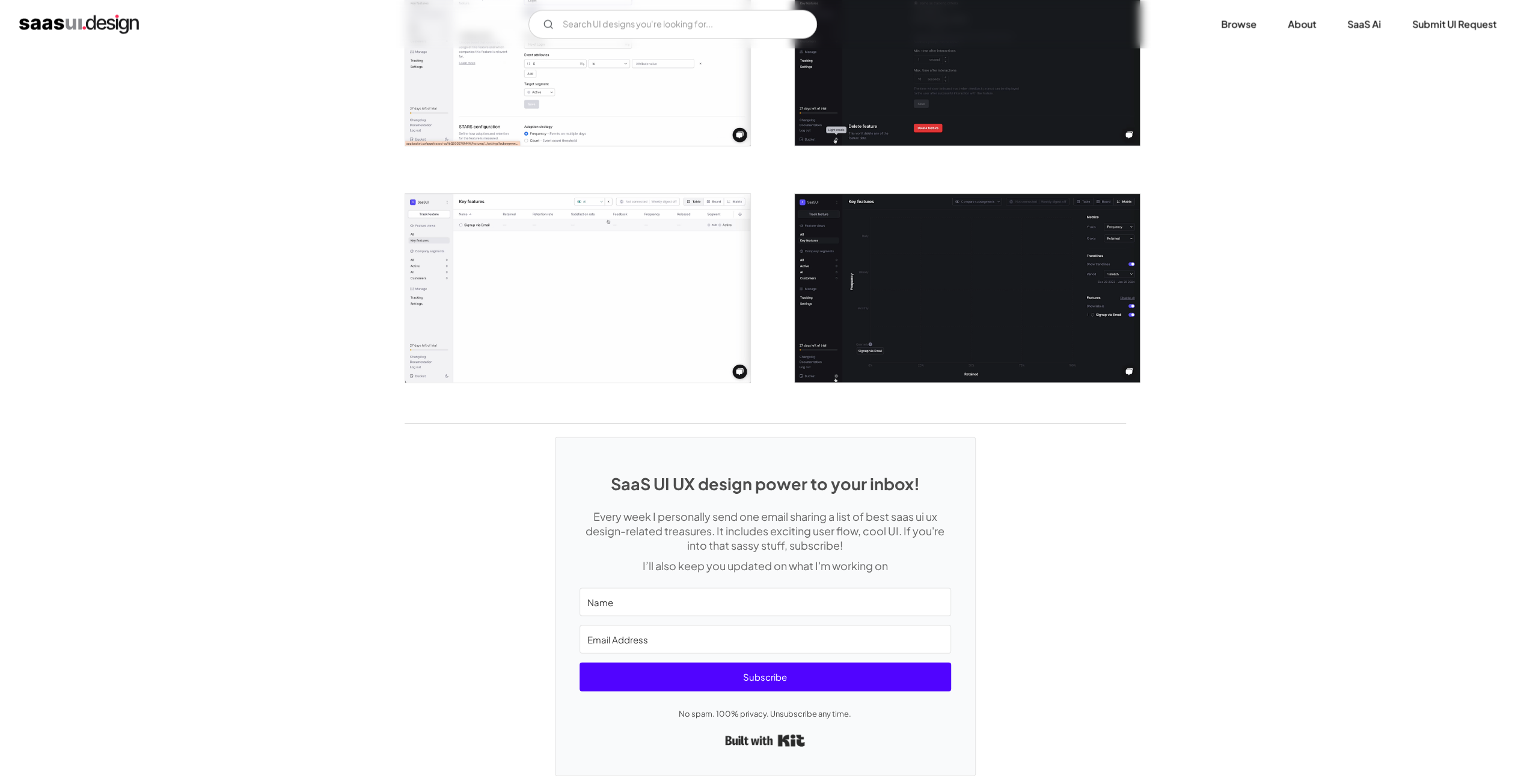
scroll to position [2223, 0]
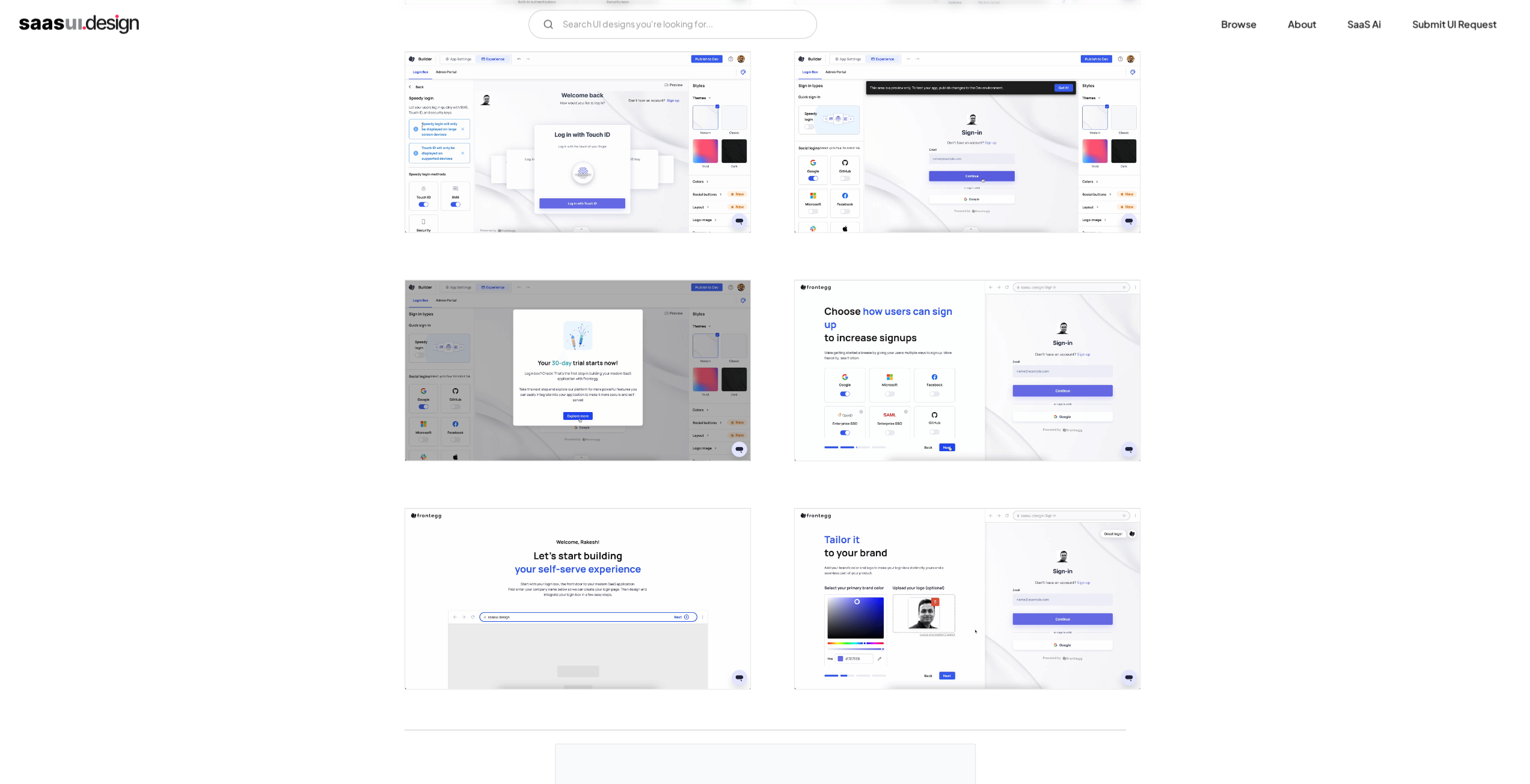
scroll to position [2524, 0]
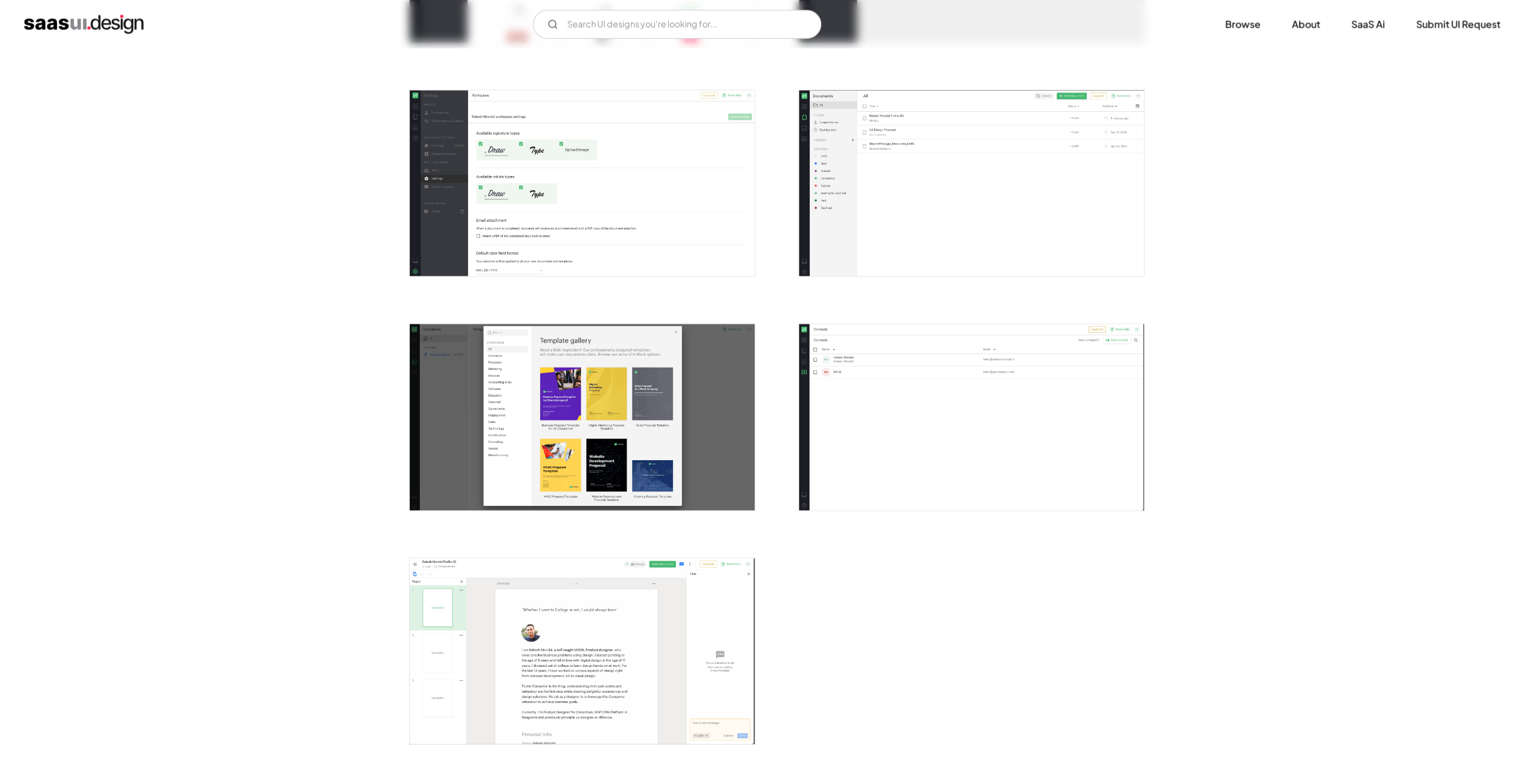
scroll to position [2163, 0]
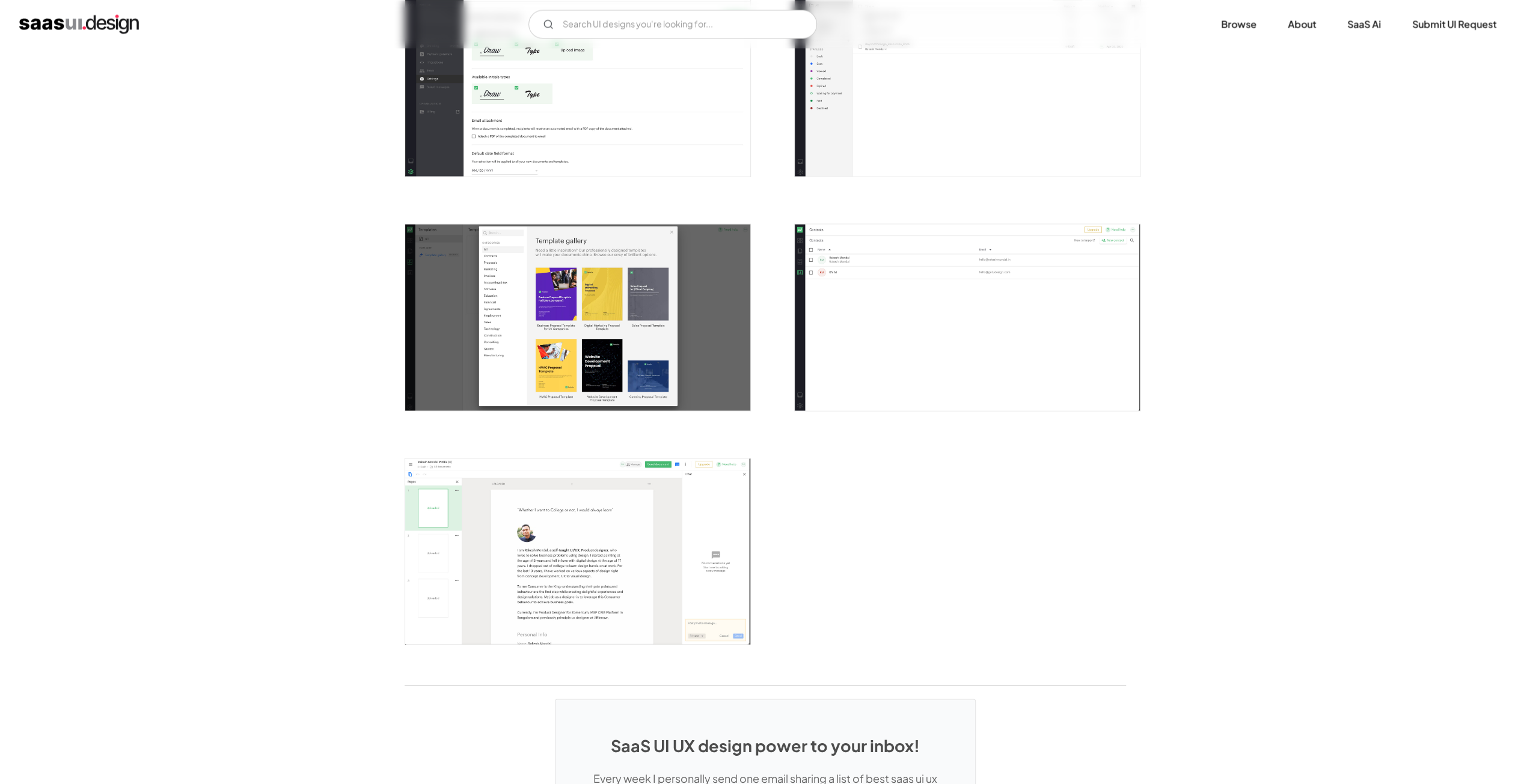
click at [939, 308] on img "open lightbox" at bounding box center [967, 317] width 345 height 186
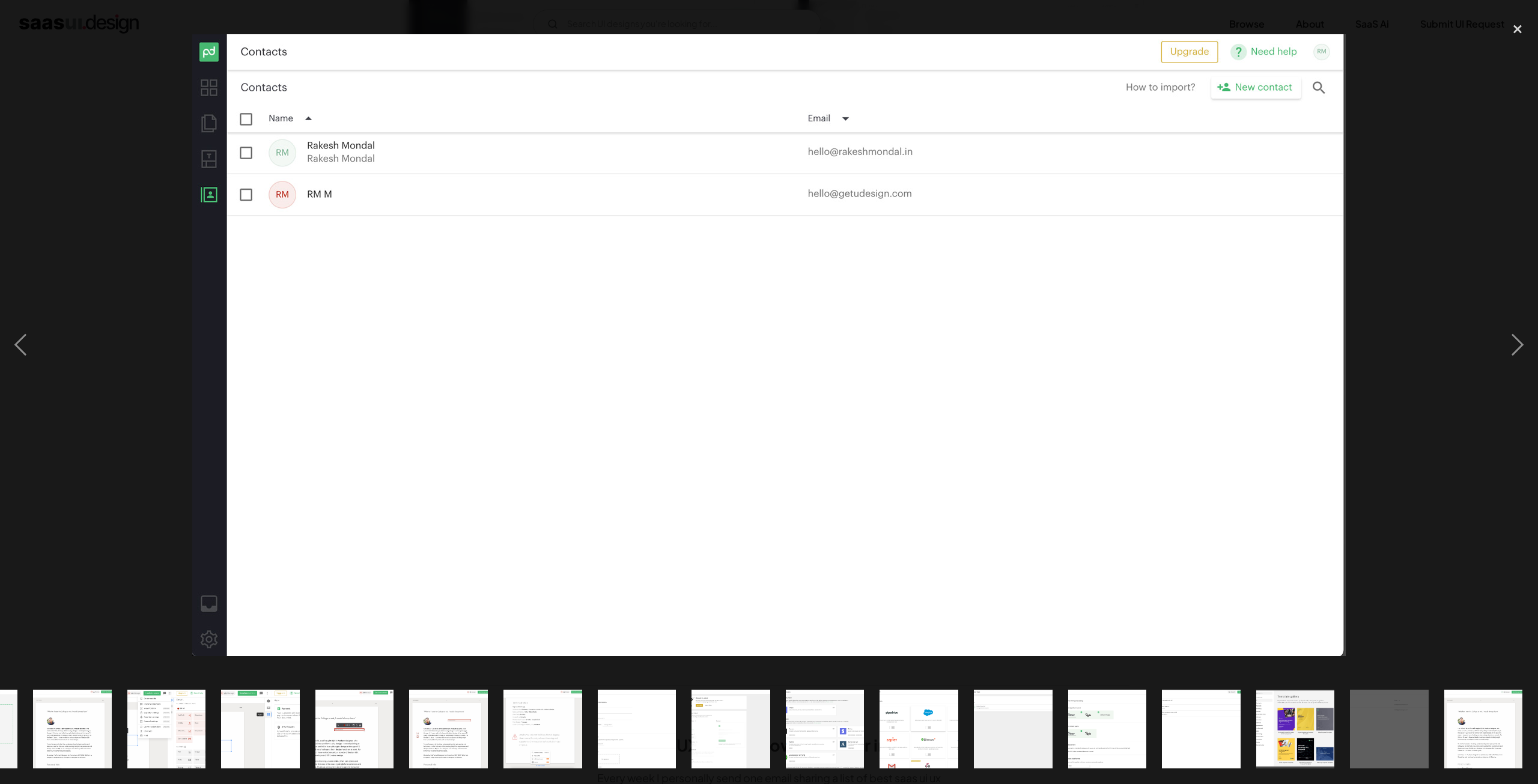
scroll to position [0, 454]
click at [20, 348] on div "previous image" at bounding box center [20, 345] width 41 height 658
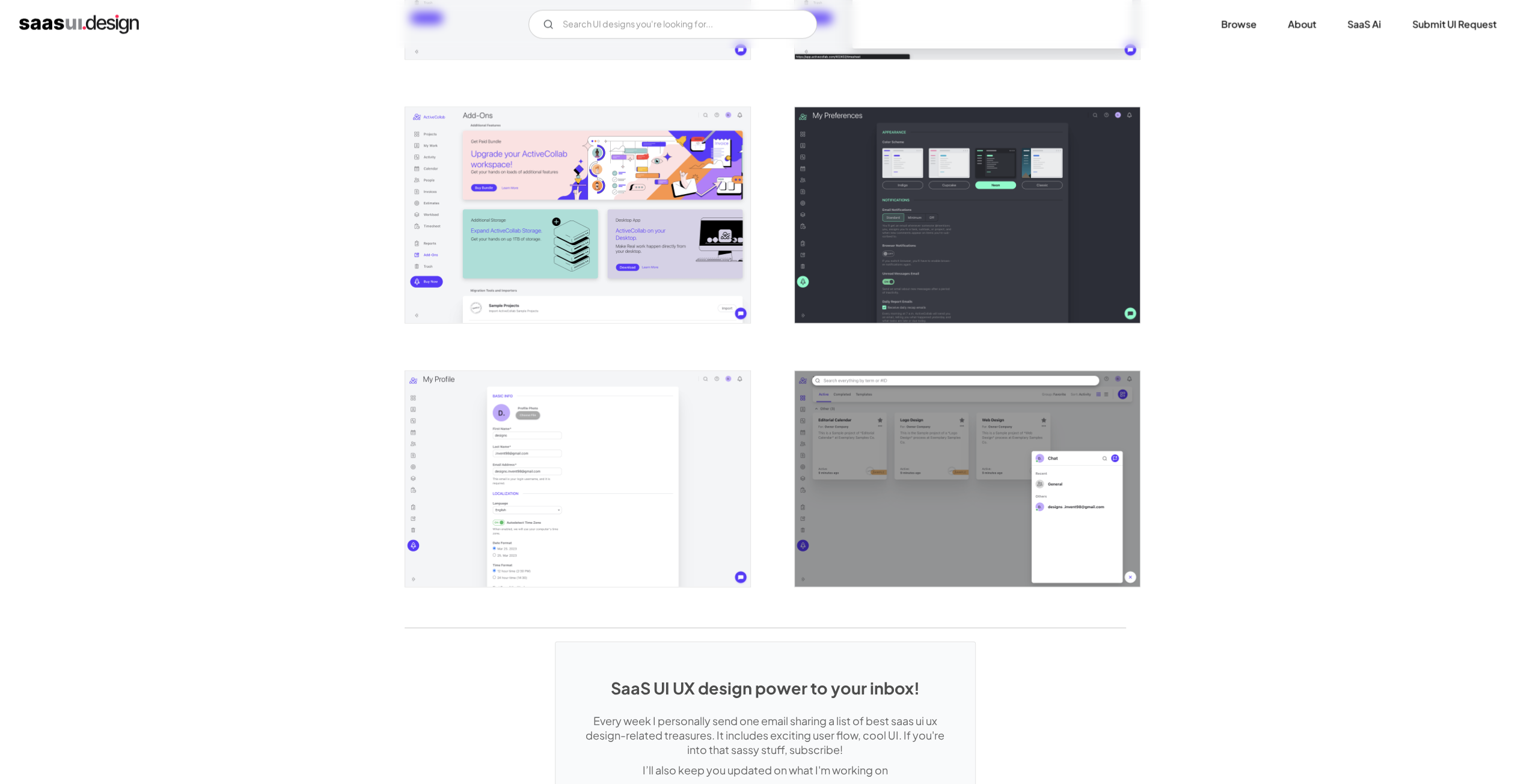
scroll to position [2343, 0]
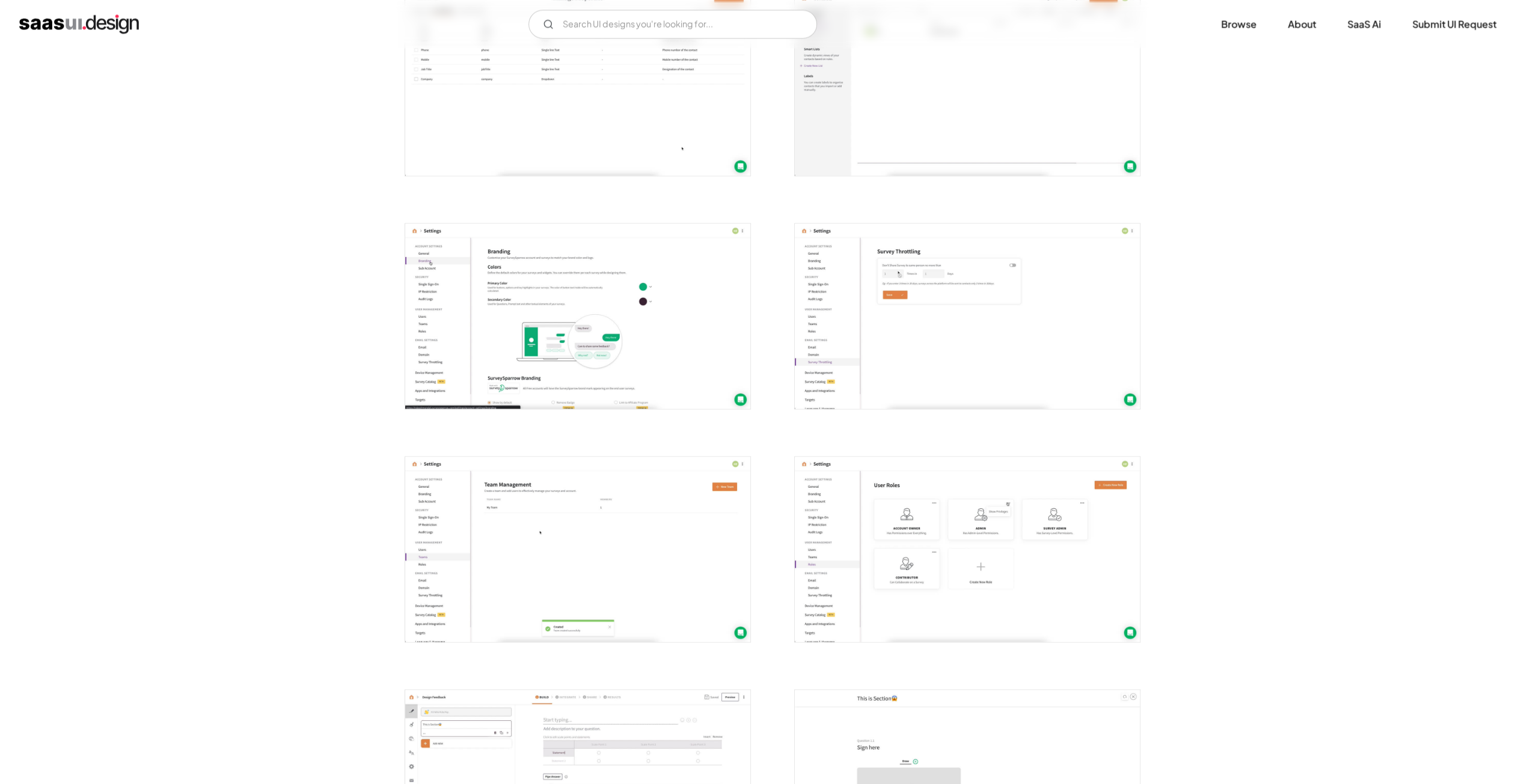
scroll to position [2163, 0]
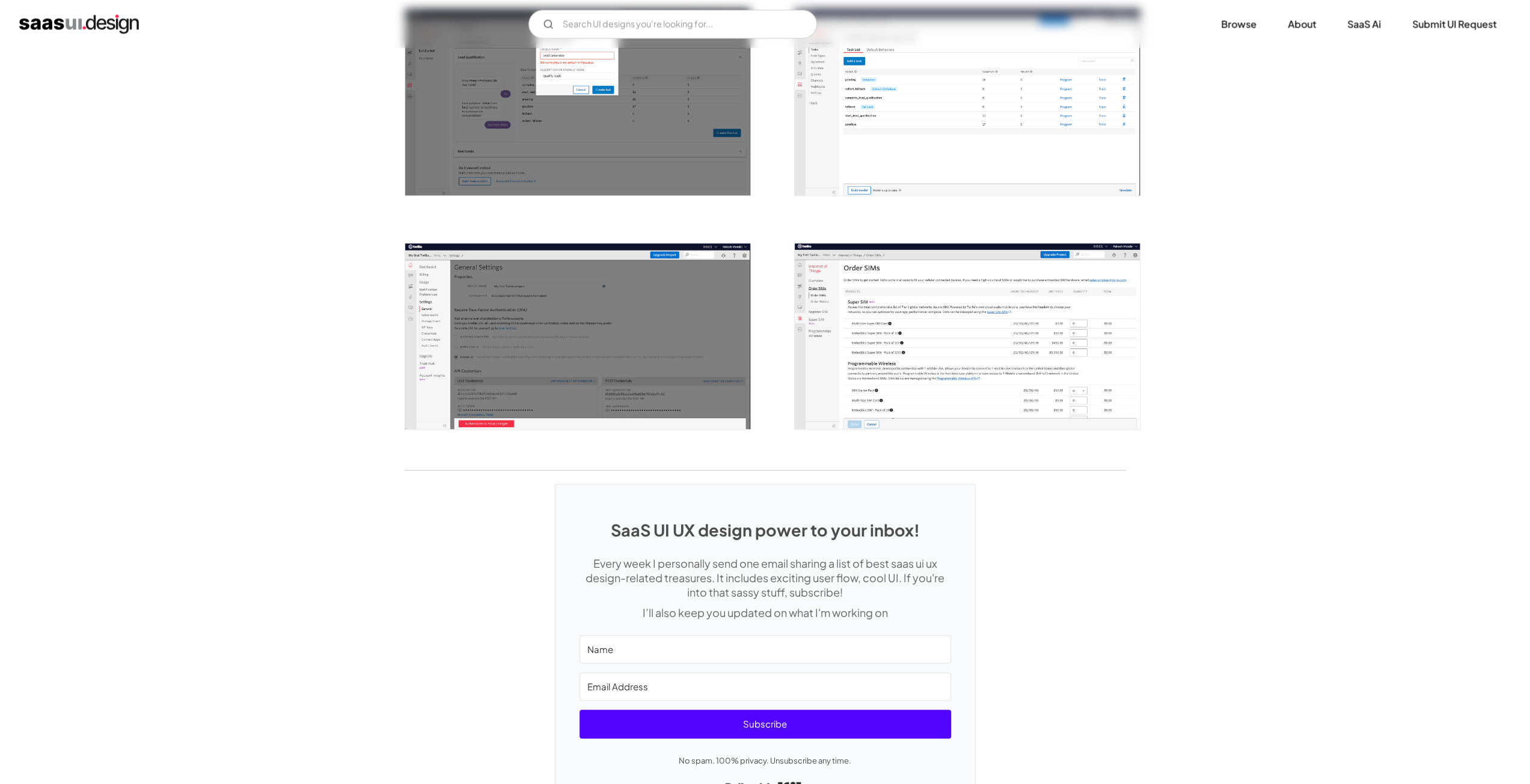
scroll to position [1520, 0]
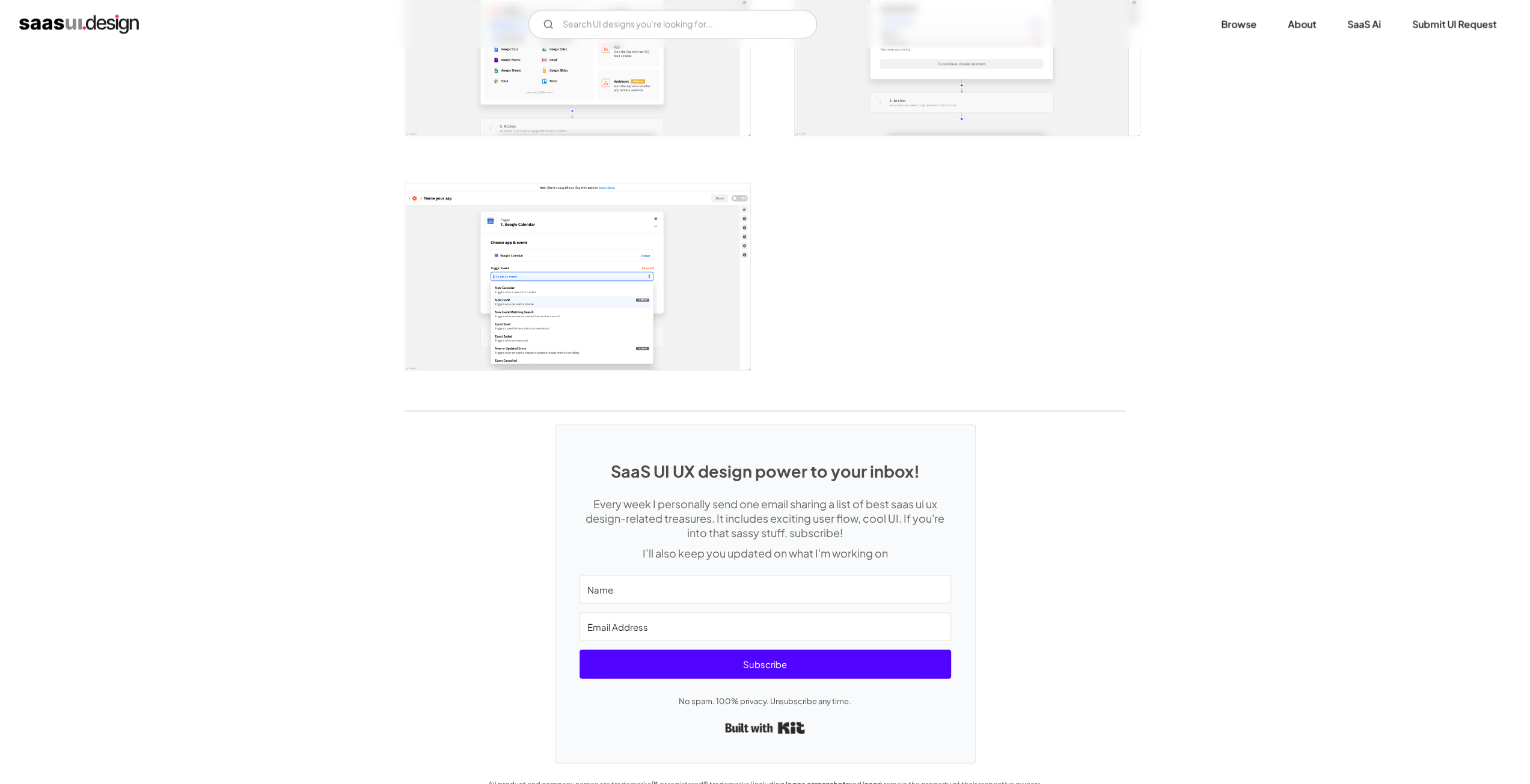
scroll to position [2221, 0]
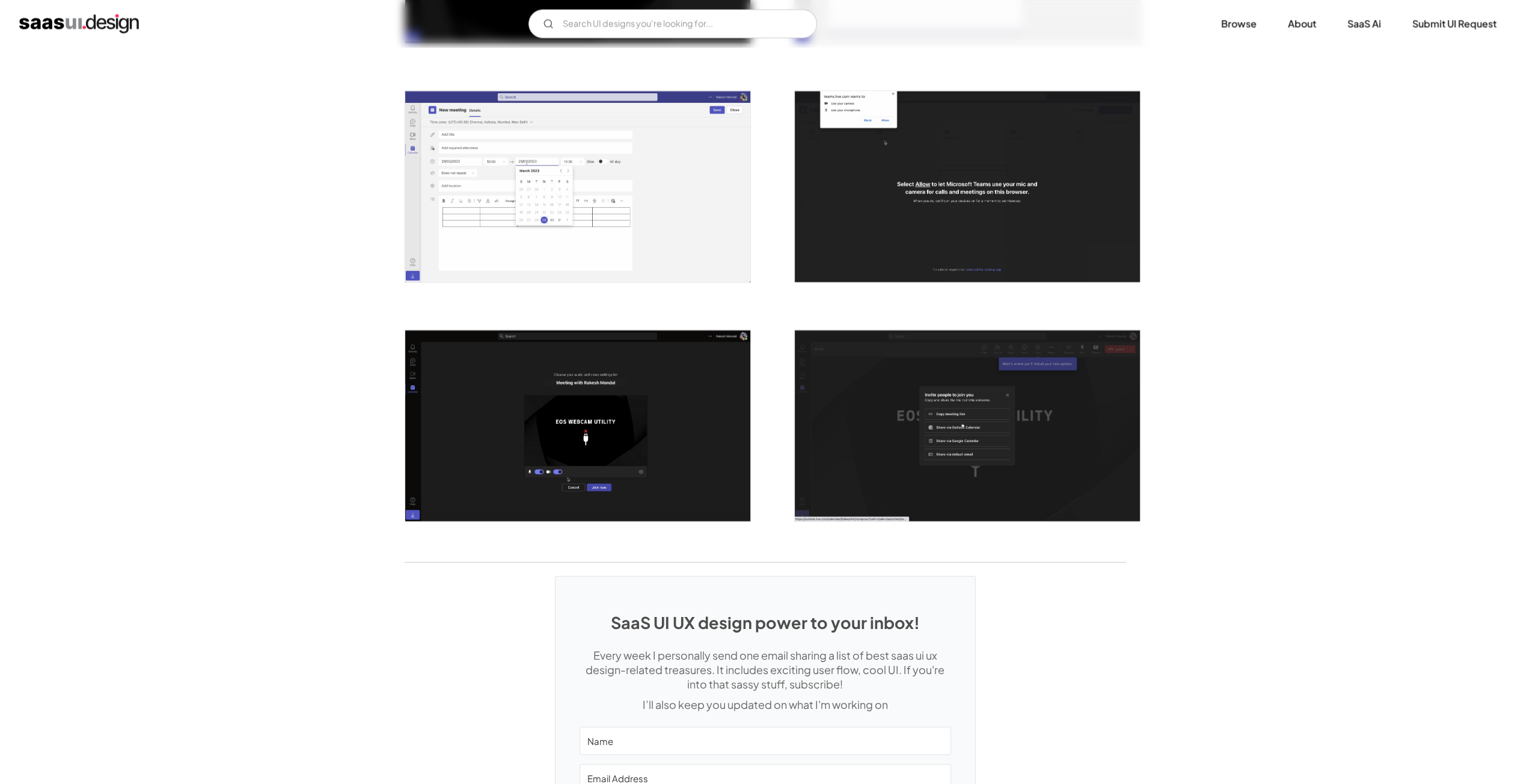
scroll to position [2752, 0]
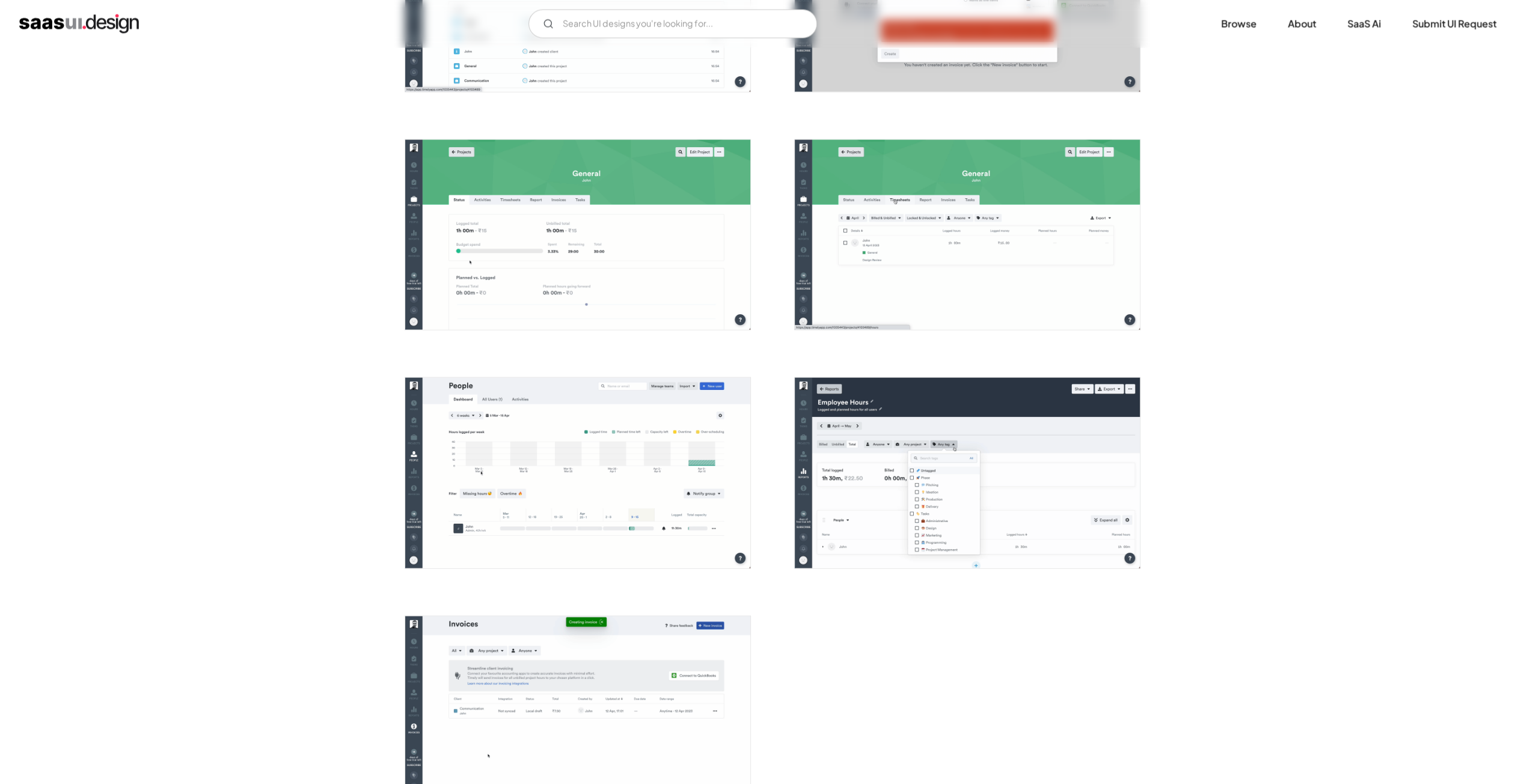
scroll to position [2643, 0]
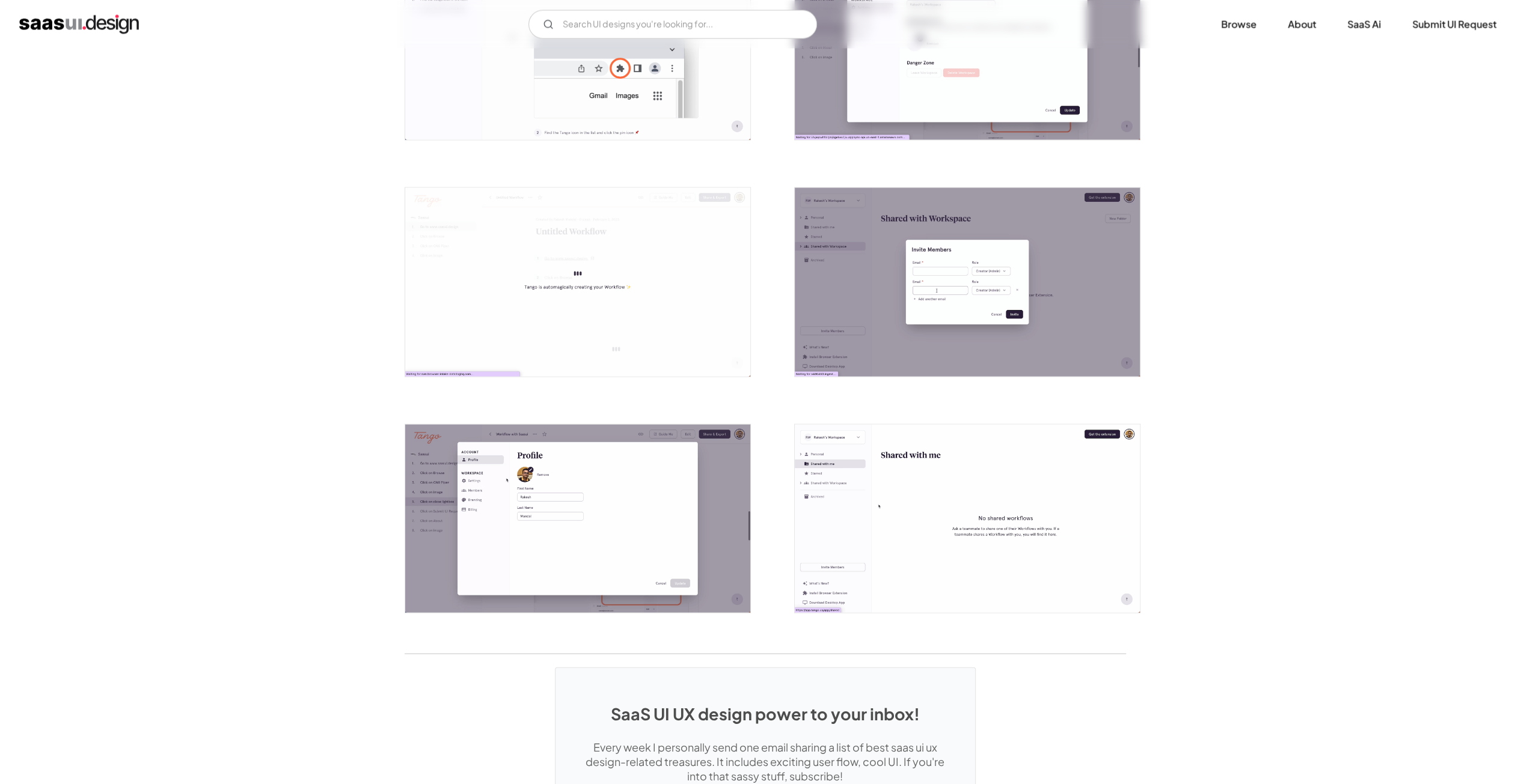
scroll to position [2463, 0]
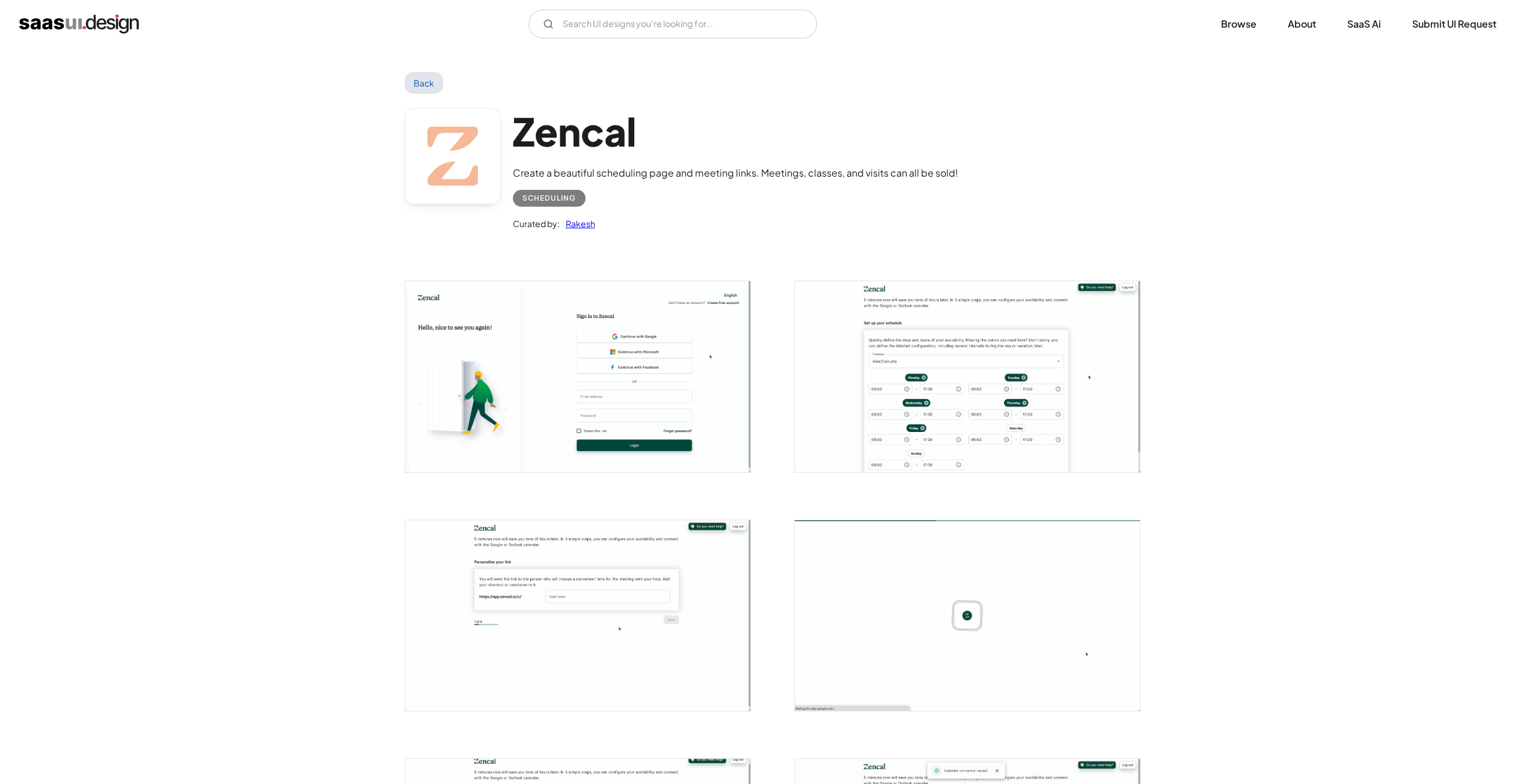
click at [961, 358] on img "open lightbox" at bounding box center [967, 376] width 345 height 190
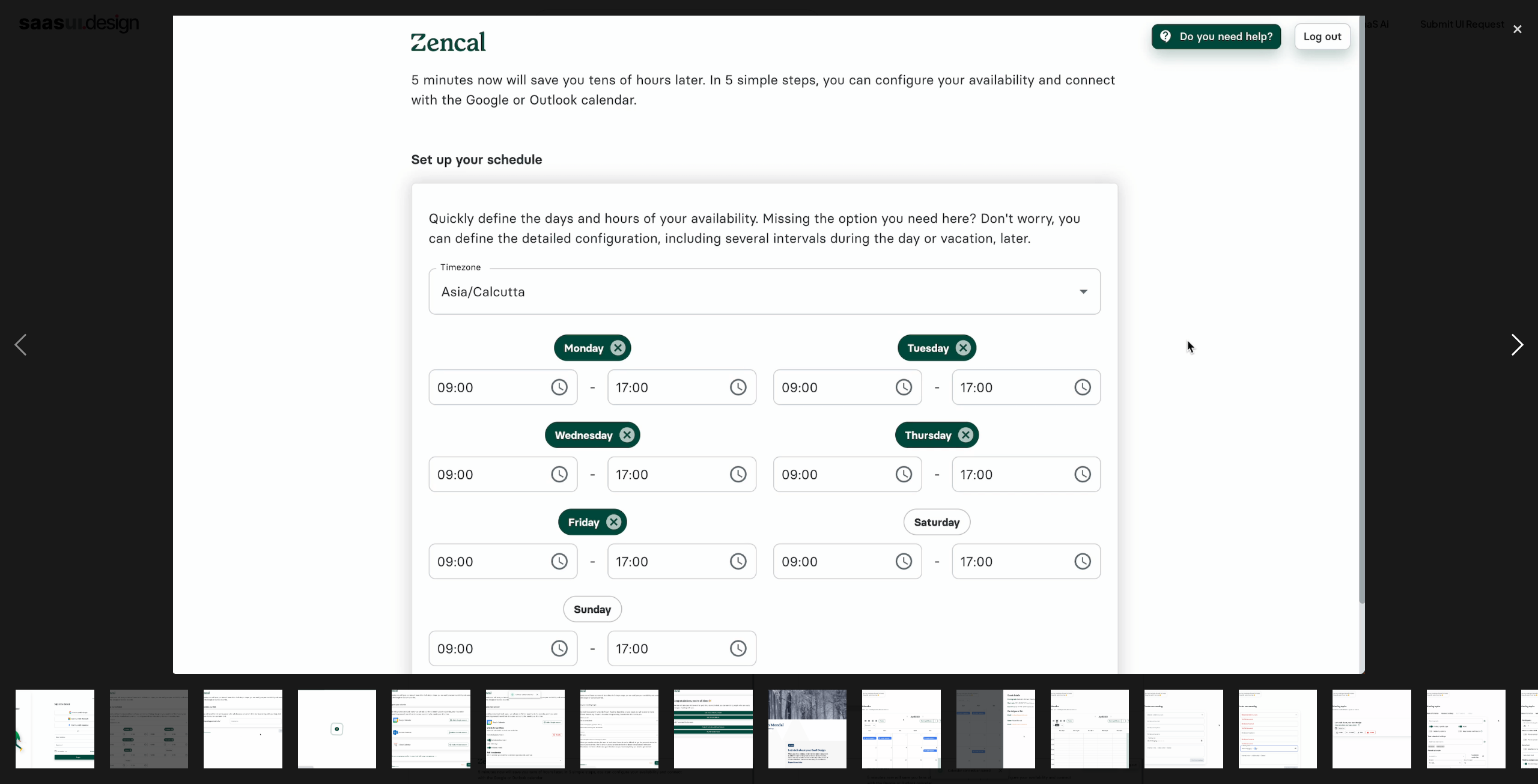
click at [1502, 352] on div "next image" at bounding box center [1518, 345] width 41 height 658
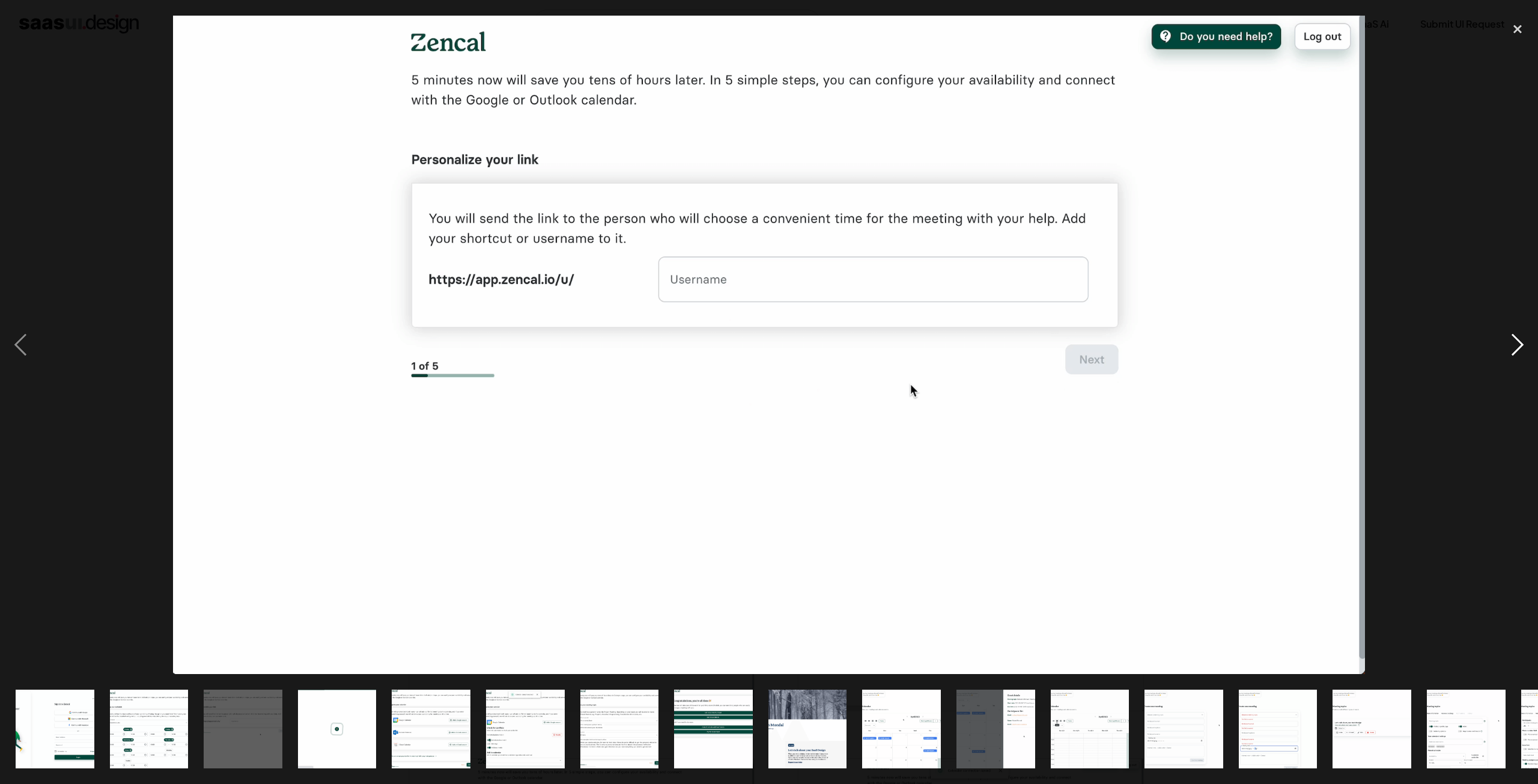
click at [1502, 352] on div "next image" at bounding box center [1518, 345] width 41 height 658
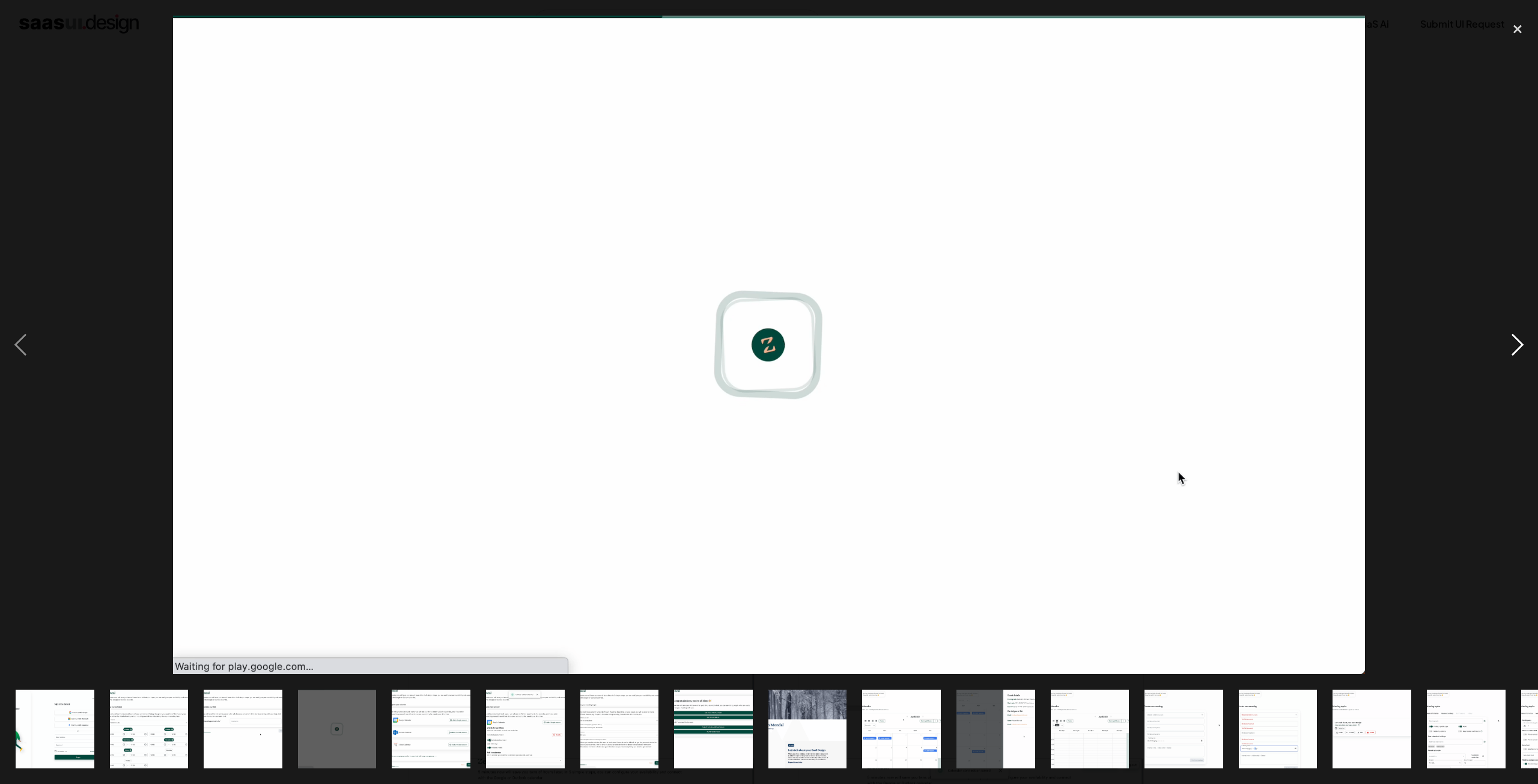
click at [1502, 352] on div "next image" at bounding box center [1518, 345] width 41 height 658
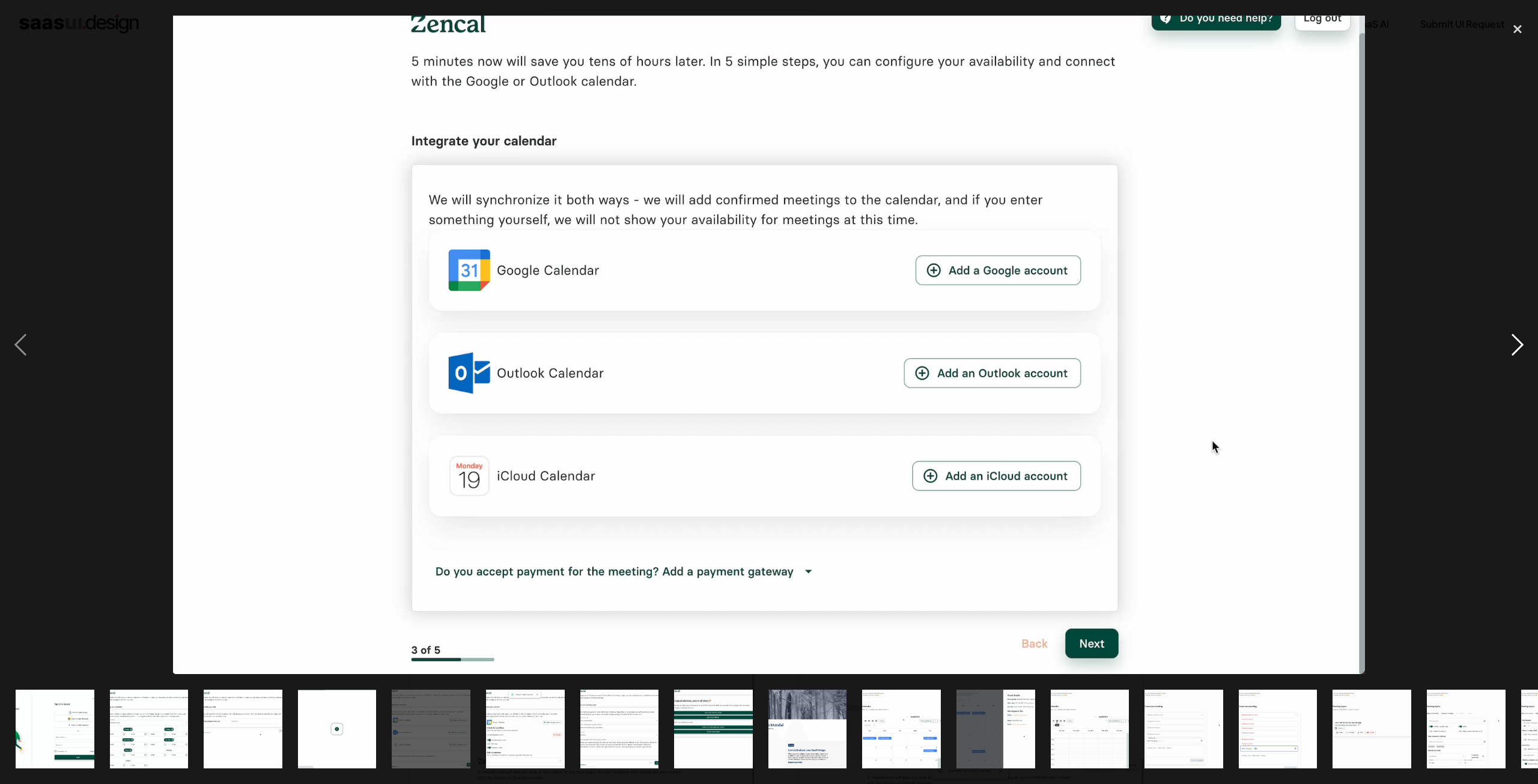
click at [1502, 352] on div "next image" at bounding box center [1518, 345] width 41 height 658
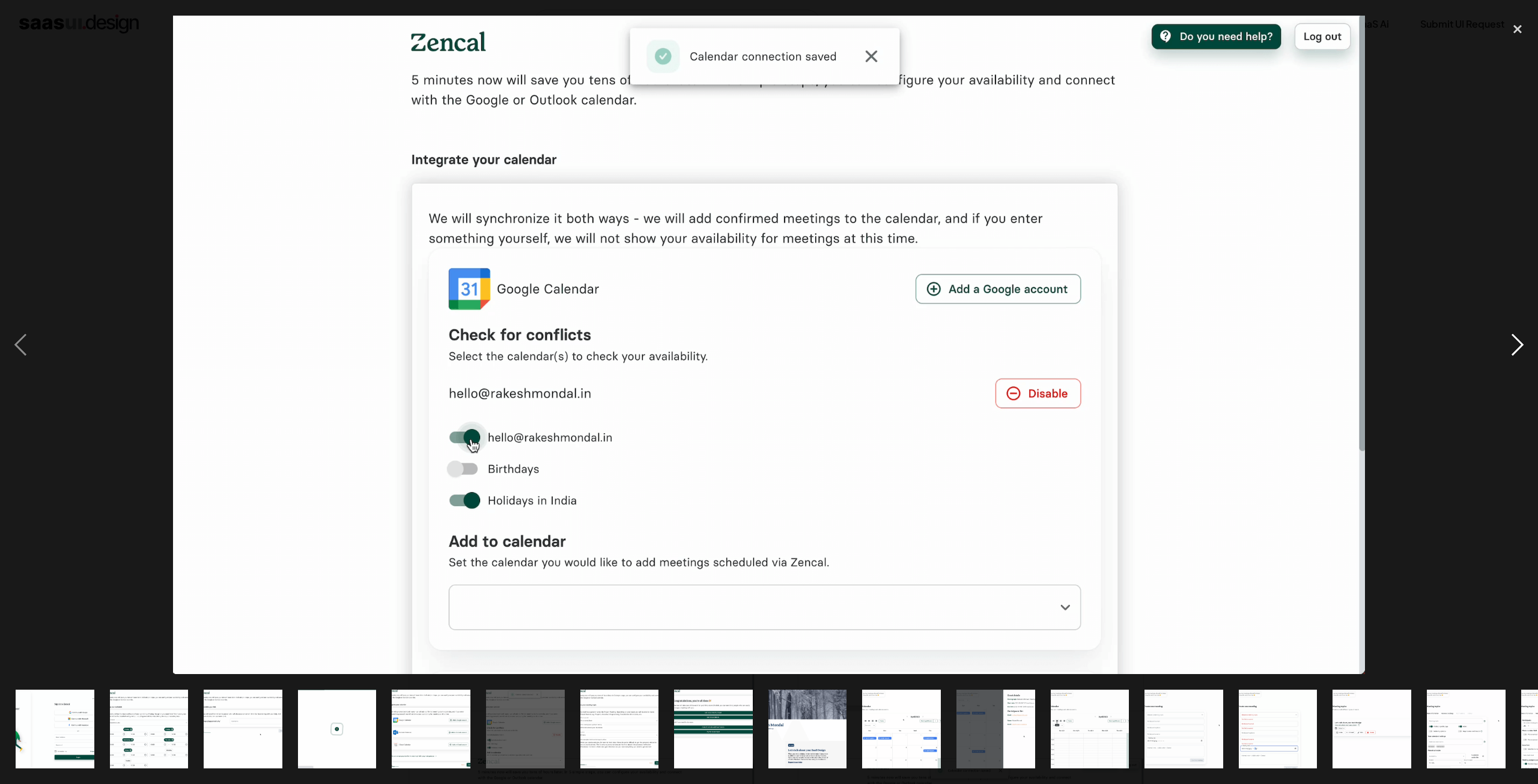
click at [1502, 352] on div "next image" at bounding box center [1518, 345] width 41 height 658
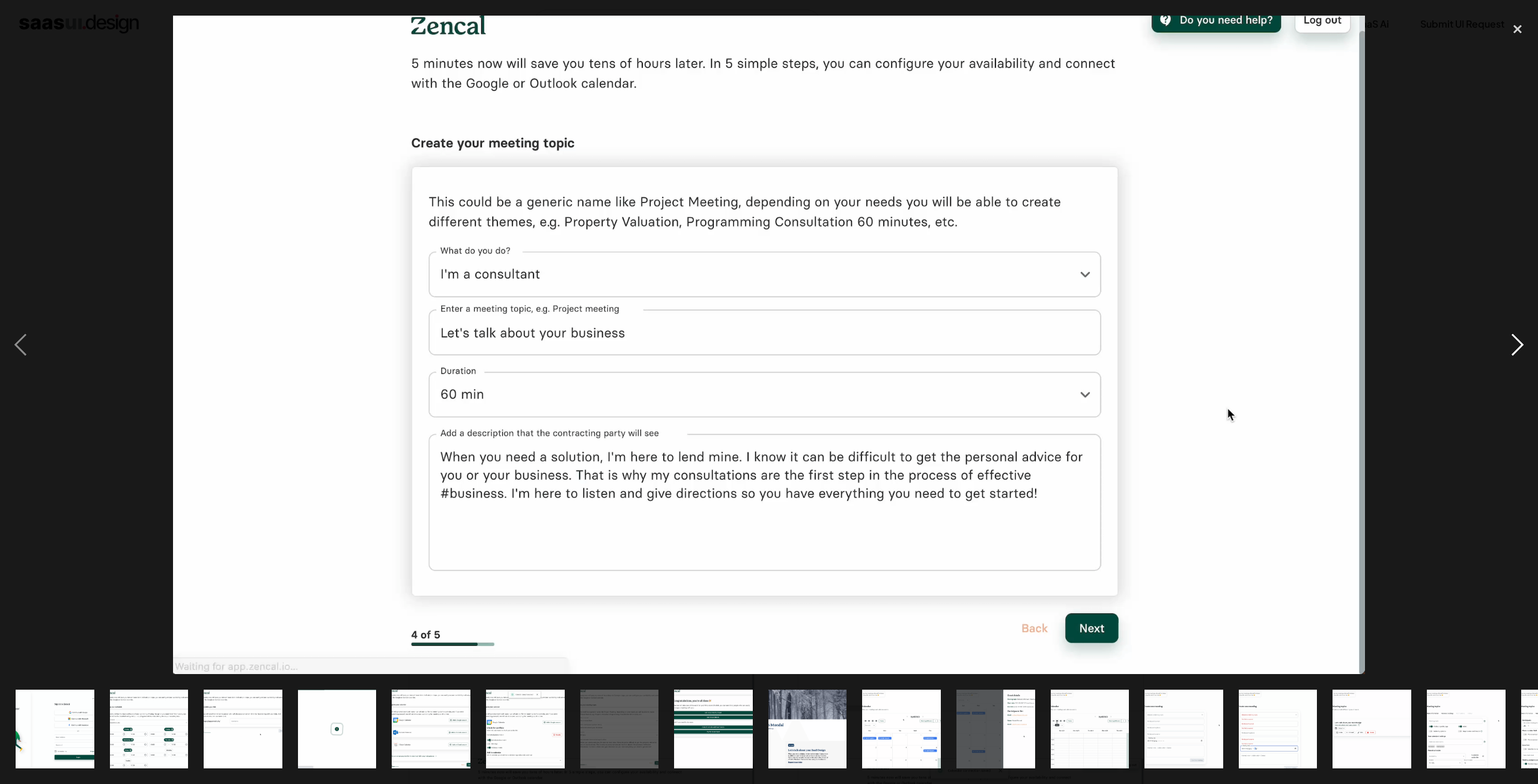
click at [1502, 352] on div "next image" at bounding box center [1518, 345] width 41 height 658
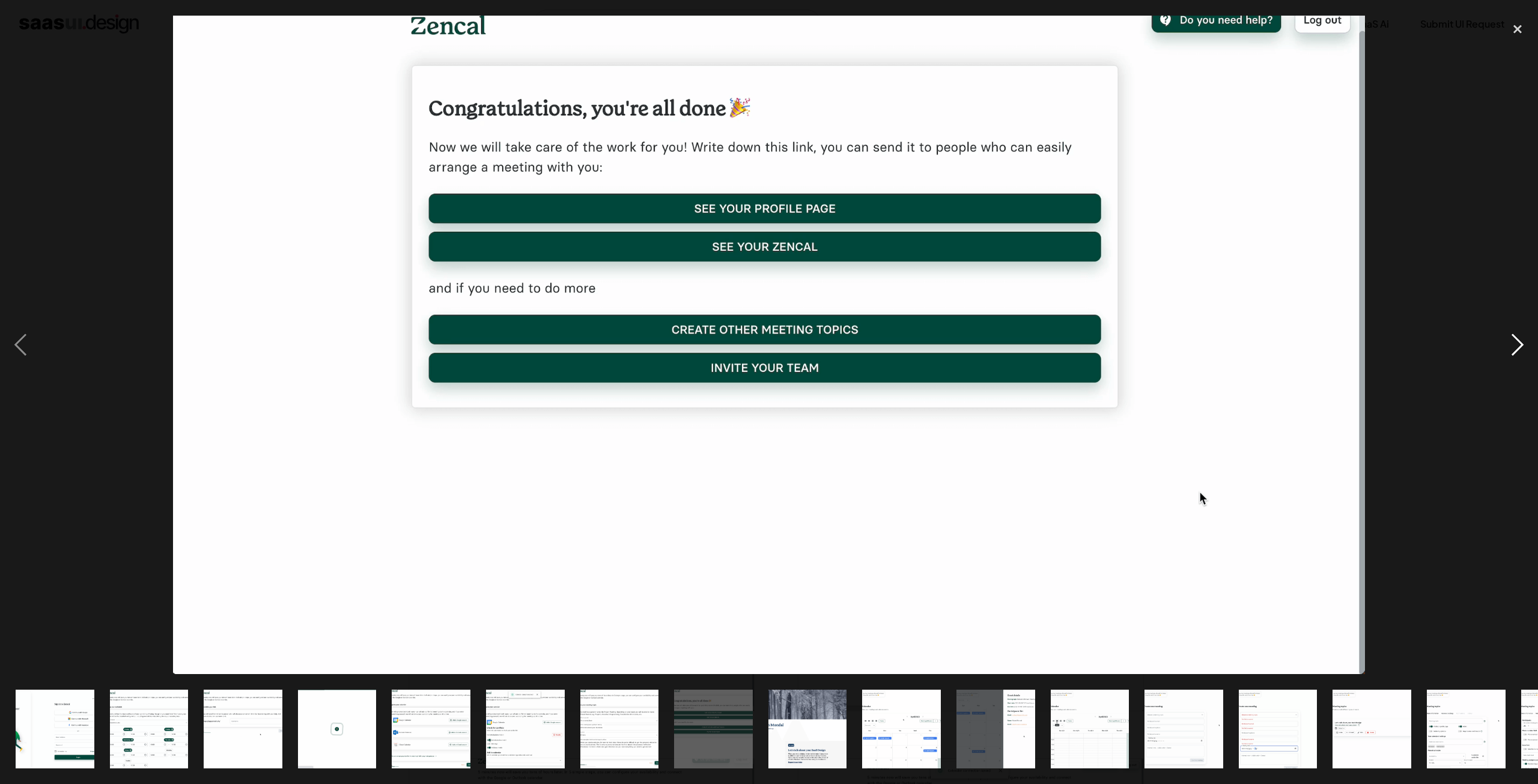
click at [1502, 352] on div "next image" at bounding box center [1518, 345] width 41 height 658
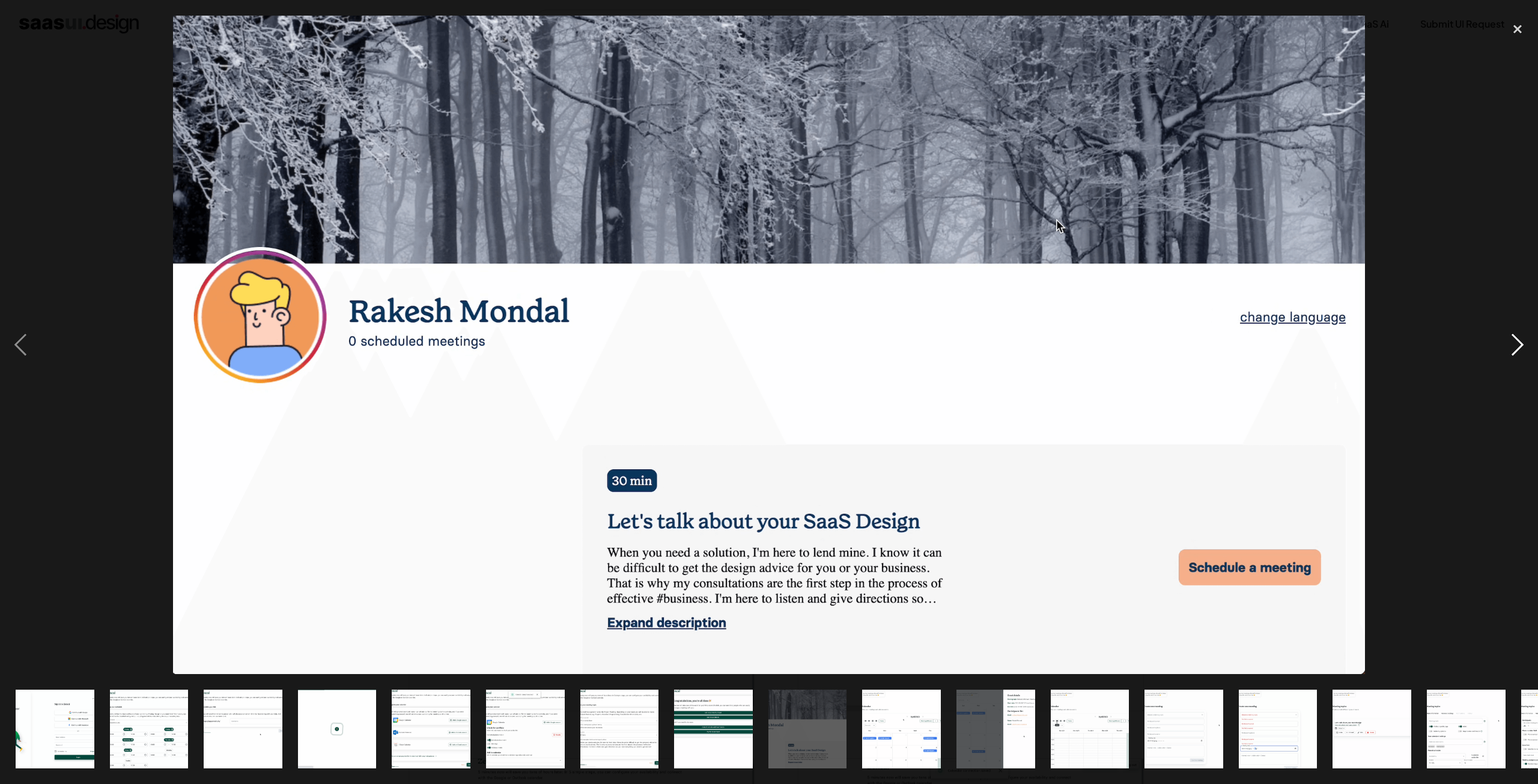
click at [1501, 351] on div "next image" at bounding box center [1518, 345] width 41 height 658
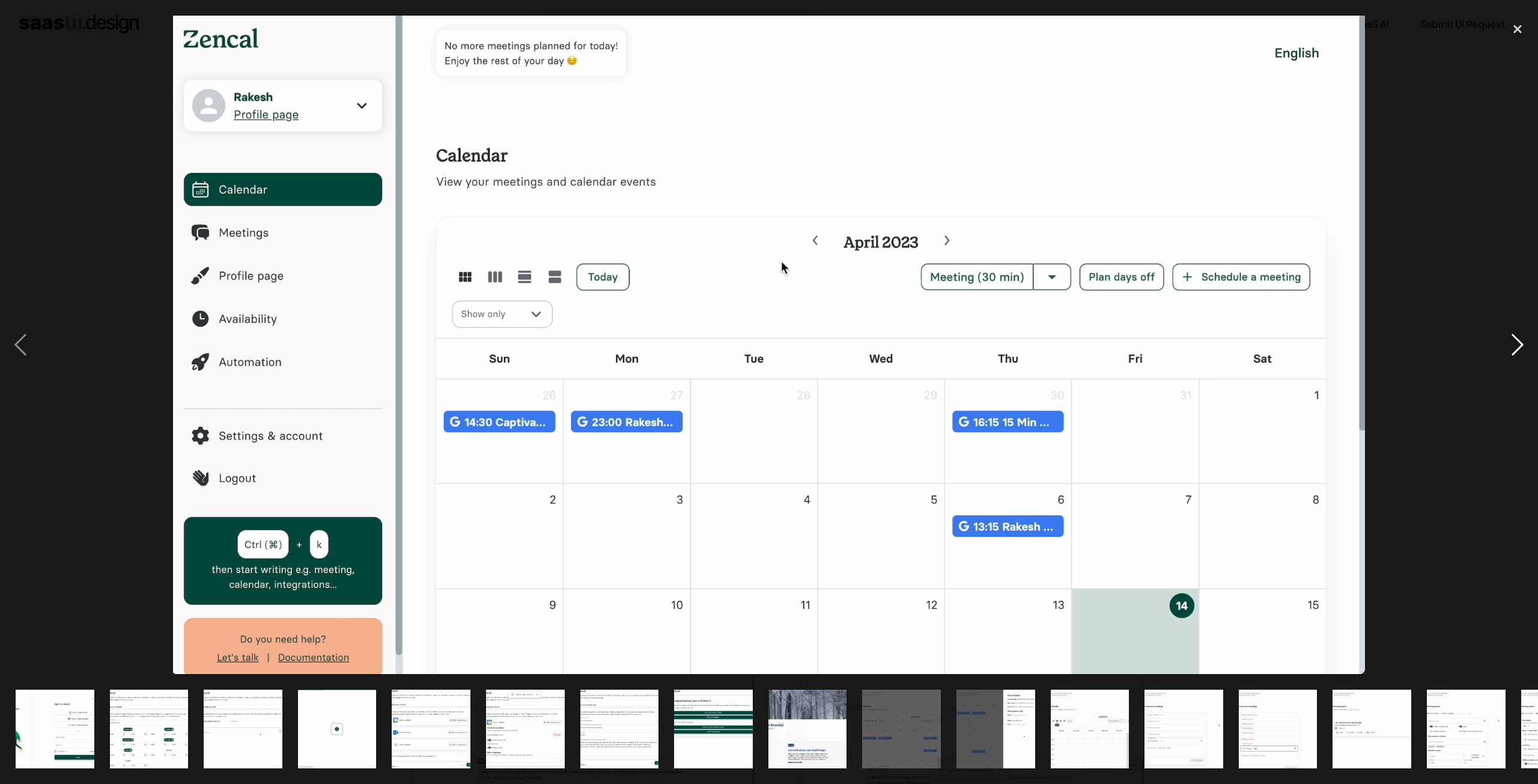
click at [1502, 164] on div "next image" at bounding box center [1518, 345] width 41 height 658
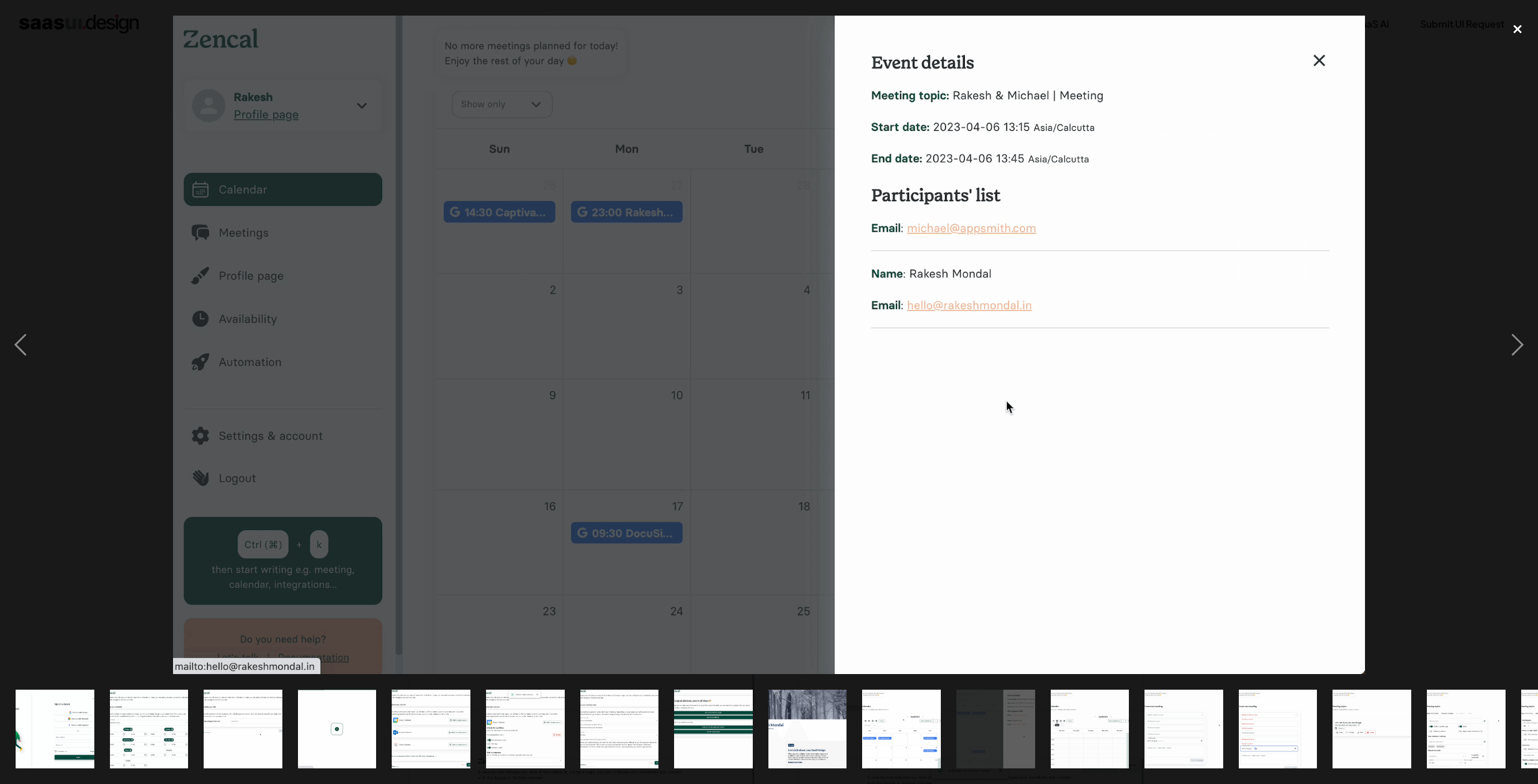
click at [1517, 34] on div "close lightbox" at bounding box center [1518, 29] width 41 height 27
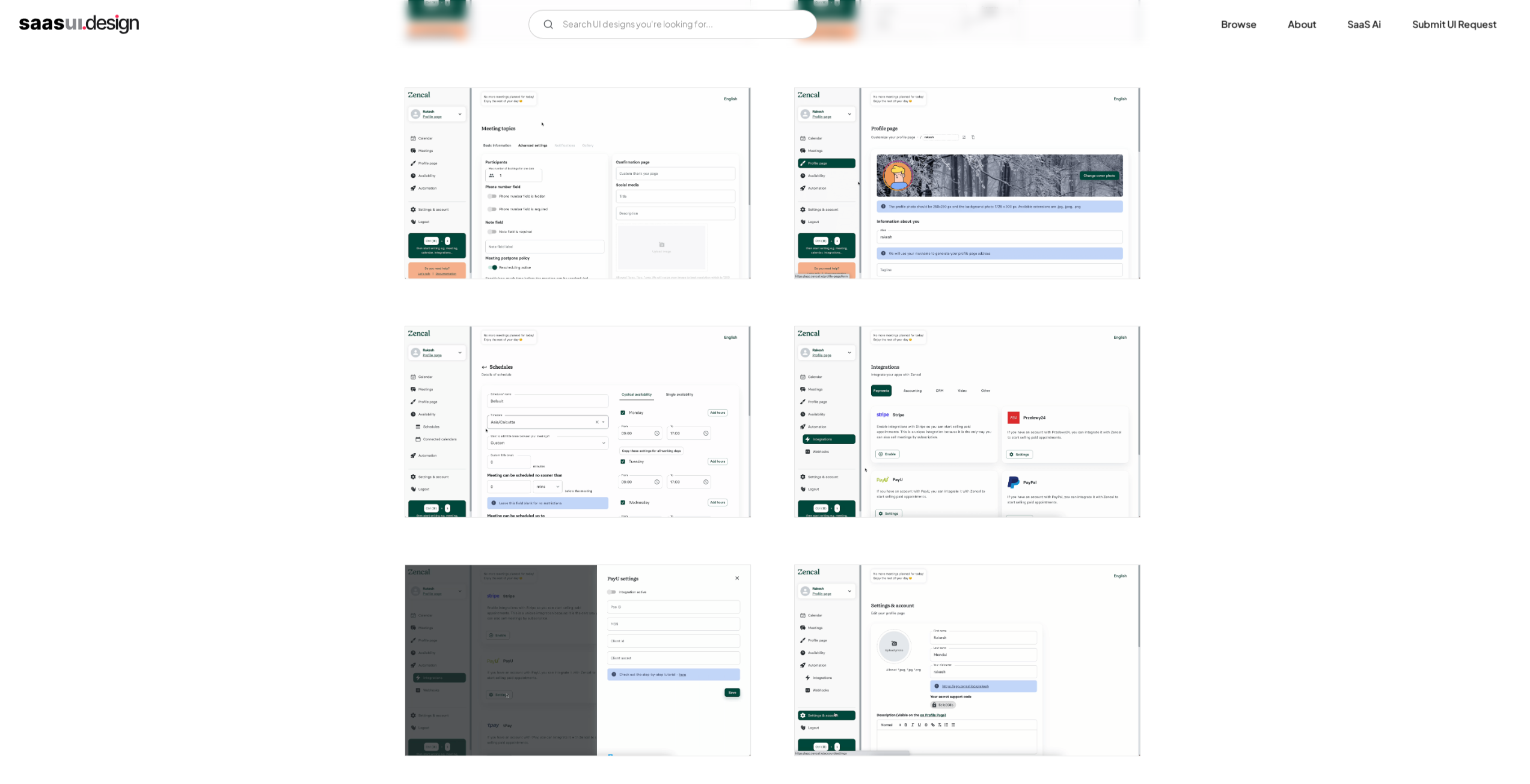
scroll to position [2524, 0]
